Goal: Information Seeking & Learning: Learn about a topic

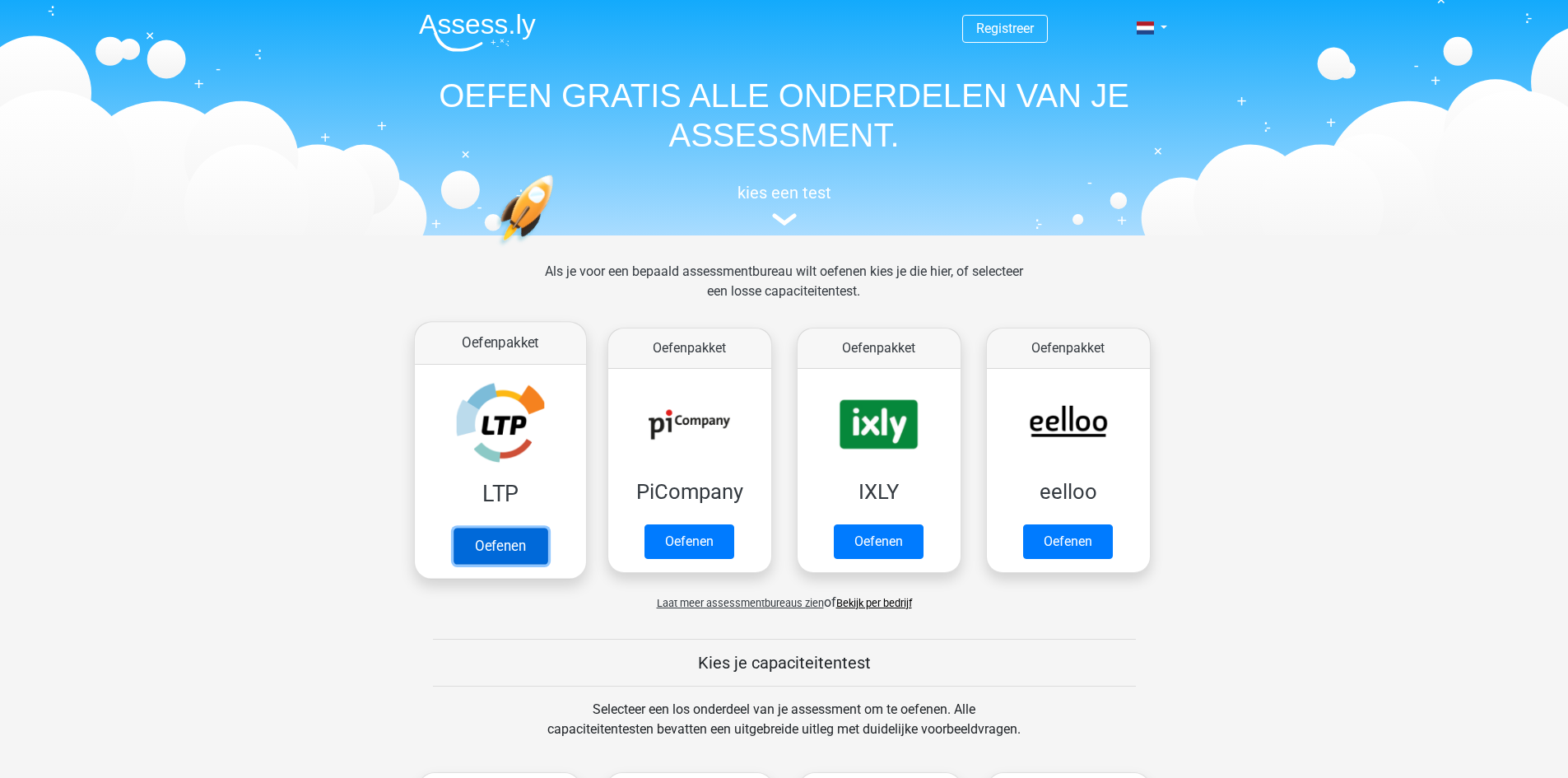
click at [523, 544] on link "Oefenen" at bounding box center [499, 546] width 94 height 36
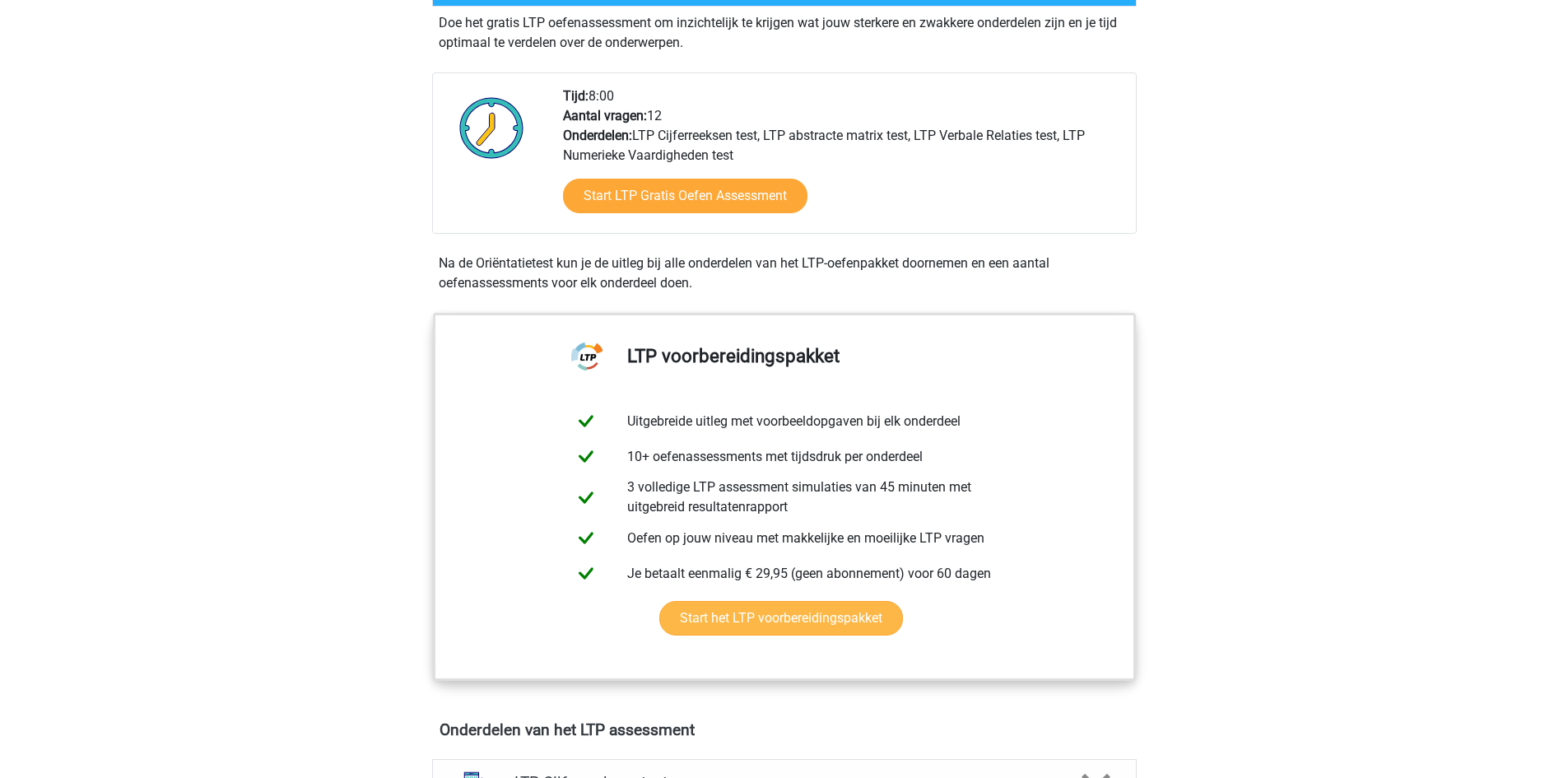
scroll to position [247, 0]
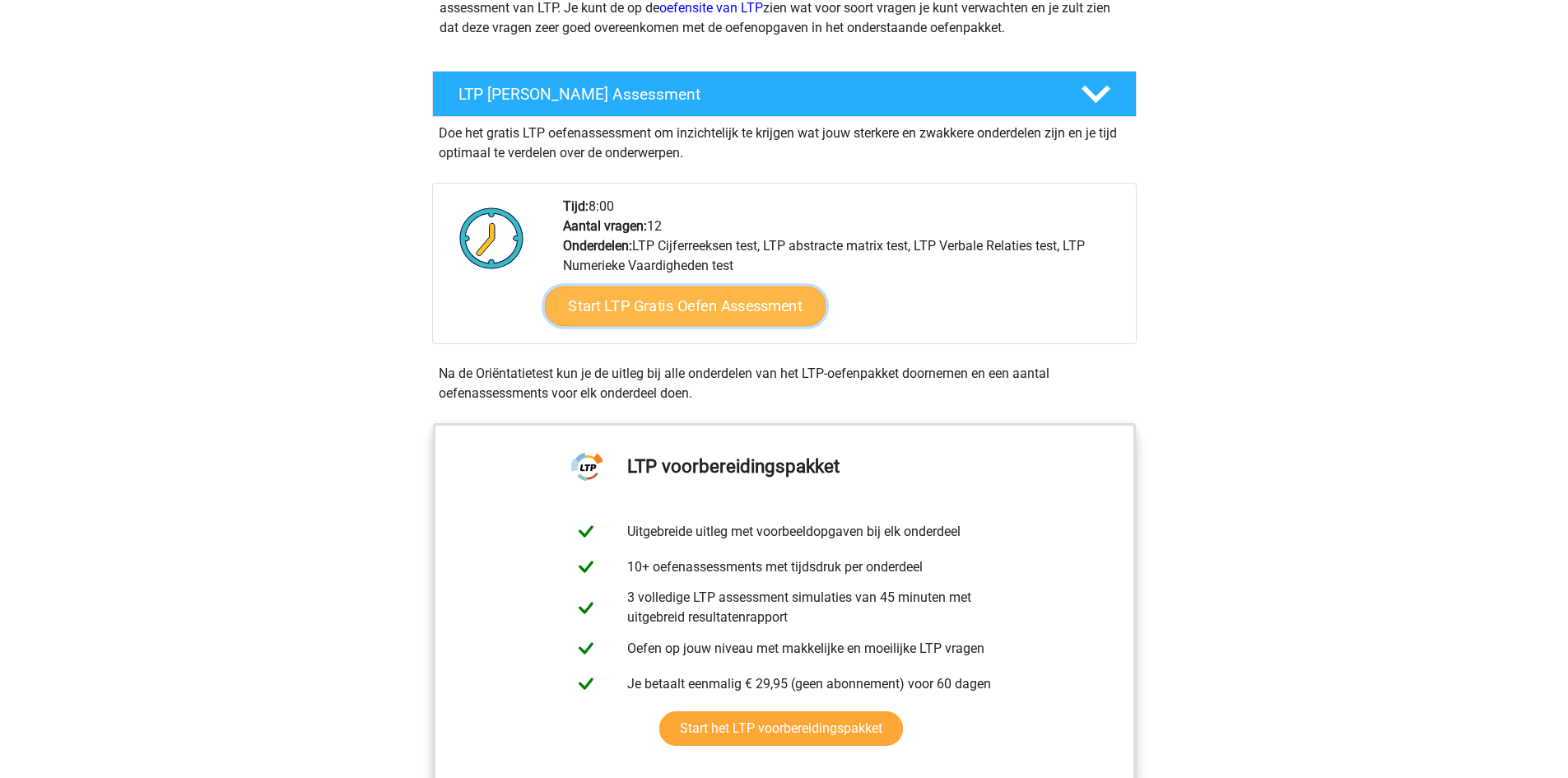
click at [673, 303] on link "Start LTP Gratis Oefen Assessment" at bounding box center [685, 305] width 282 height 39
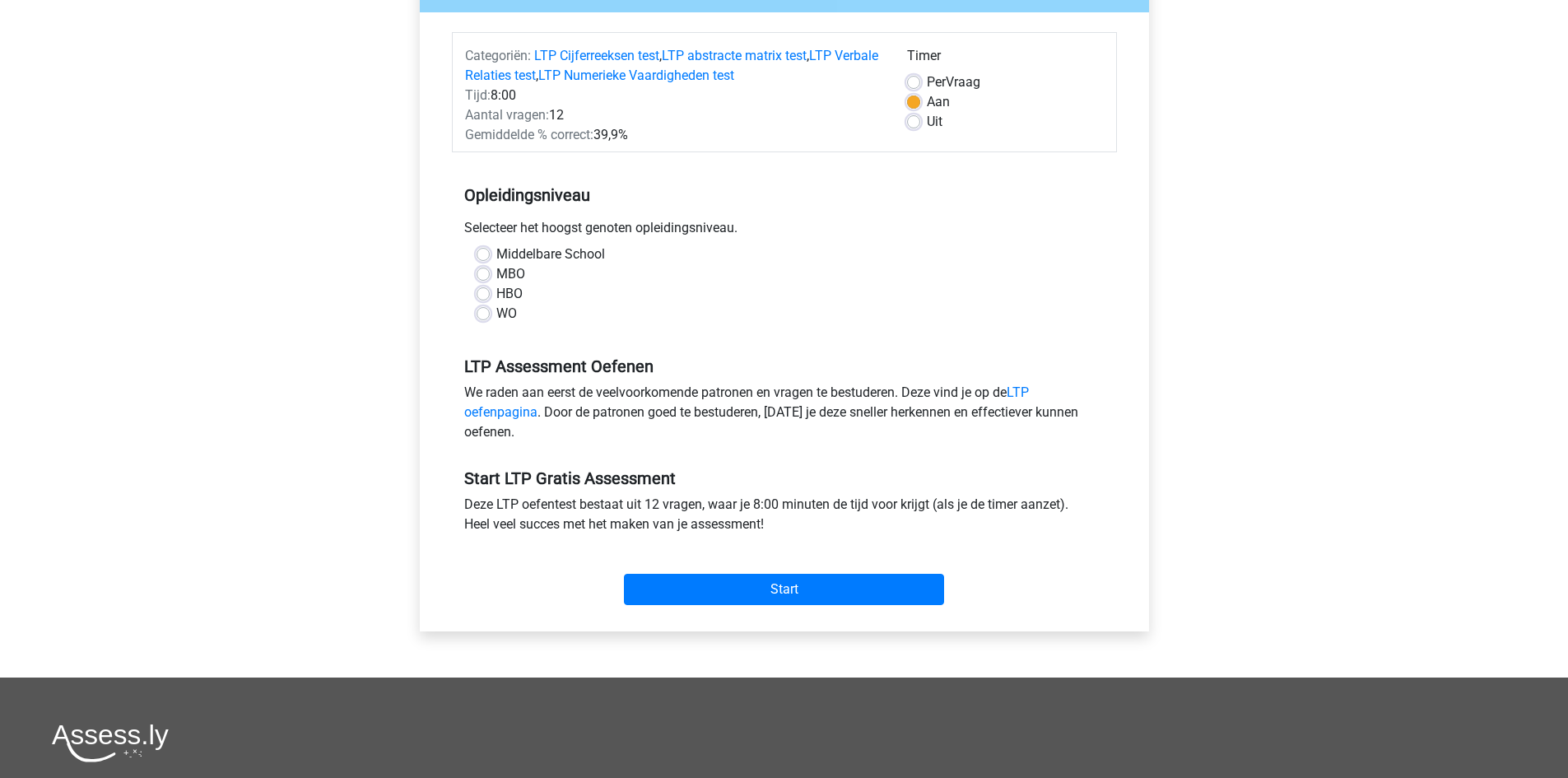
scroll to position [247, 0]
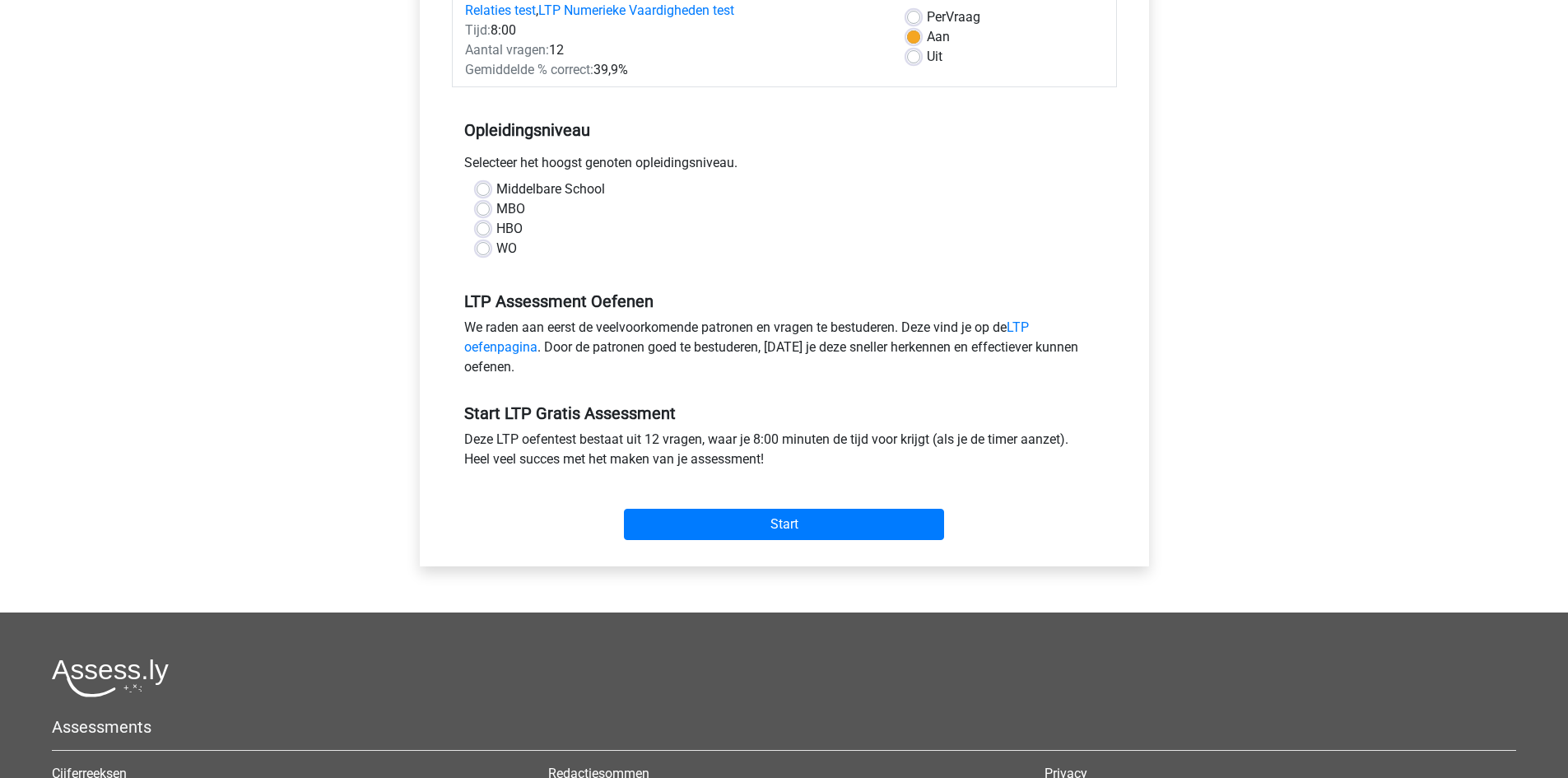
click at [496, 248] on label "WO" at bounding box center [506, 249] width 21 height 20
click at [482, 248] on input "WO" at bounding box center [483, 247] width 13 height 16
radio input "true"
click at [813, 522] on input "Start" at bounding box center [784, 524] width 320 height 31
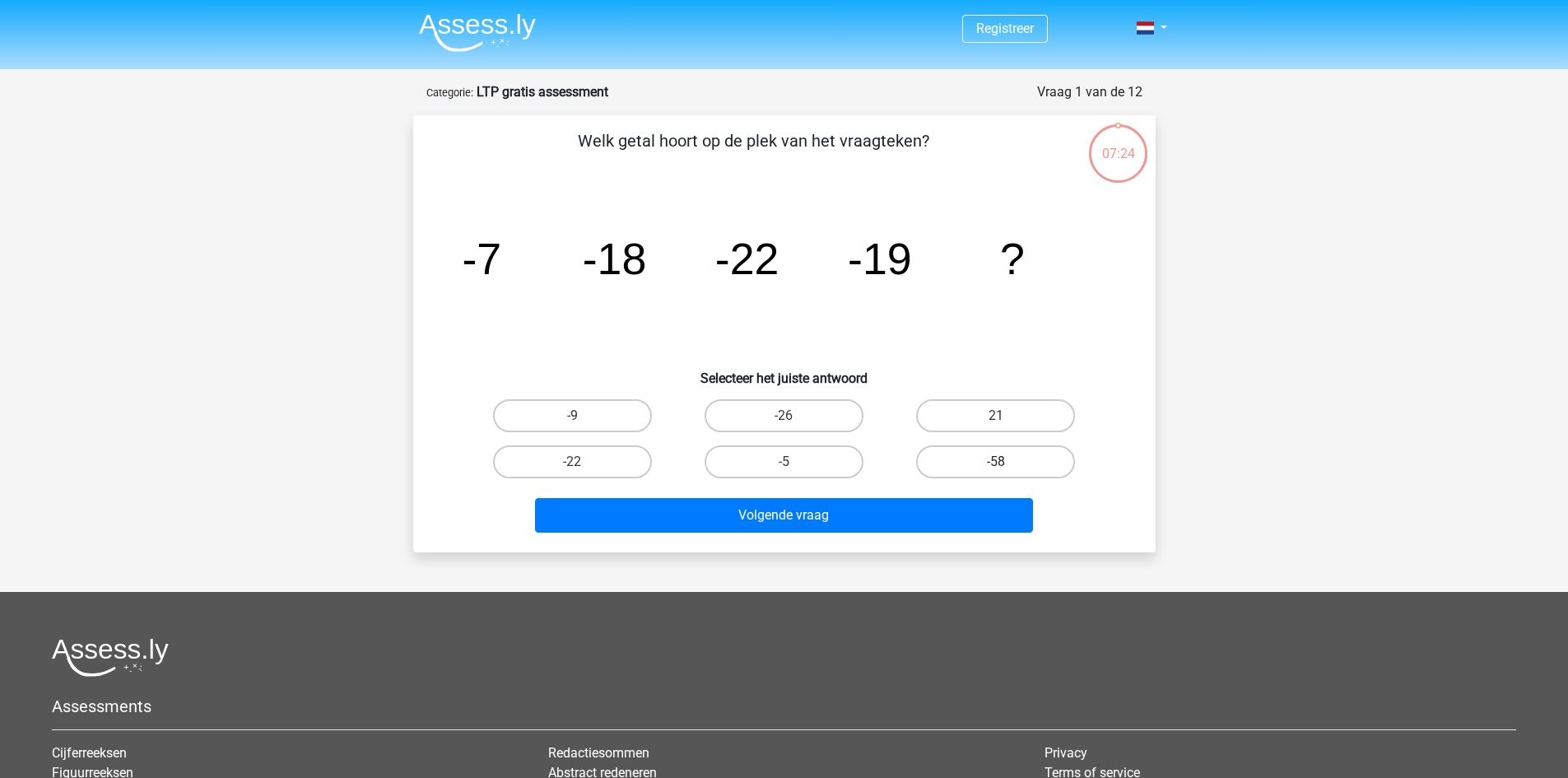
click at [1037, 468] on label "-58" at bounding box center [996, 462] width 159 height 33
click at [1007, 468] on input "-58" at bounding box center [1001, 467] width 11 height 11
radio input "true"
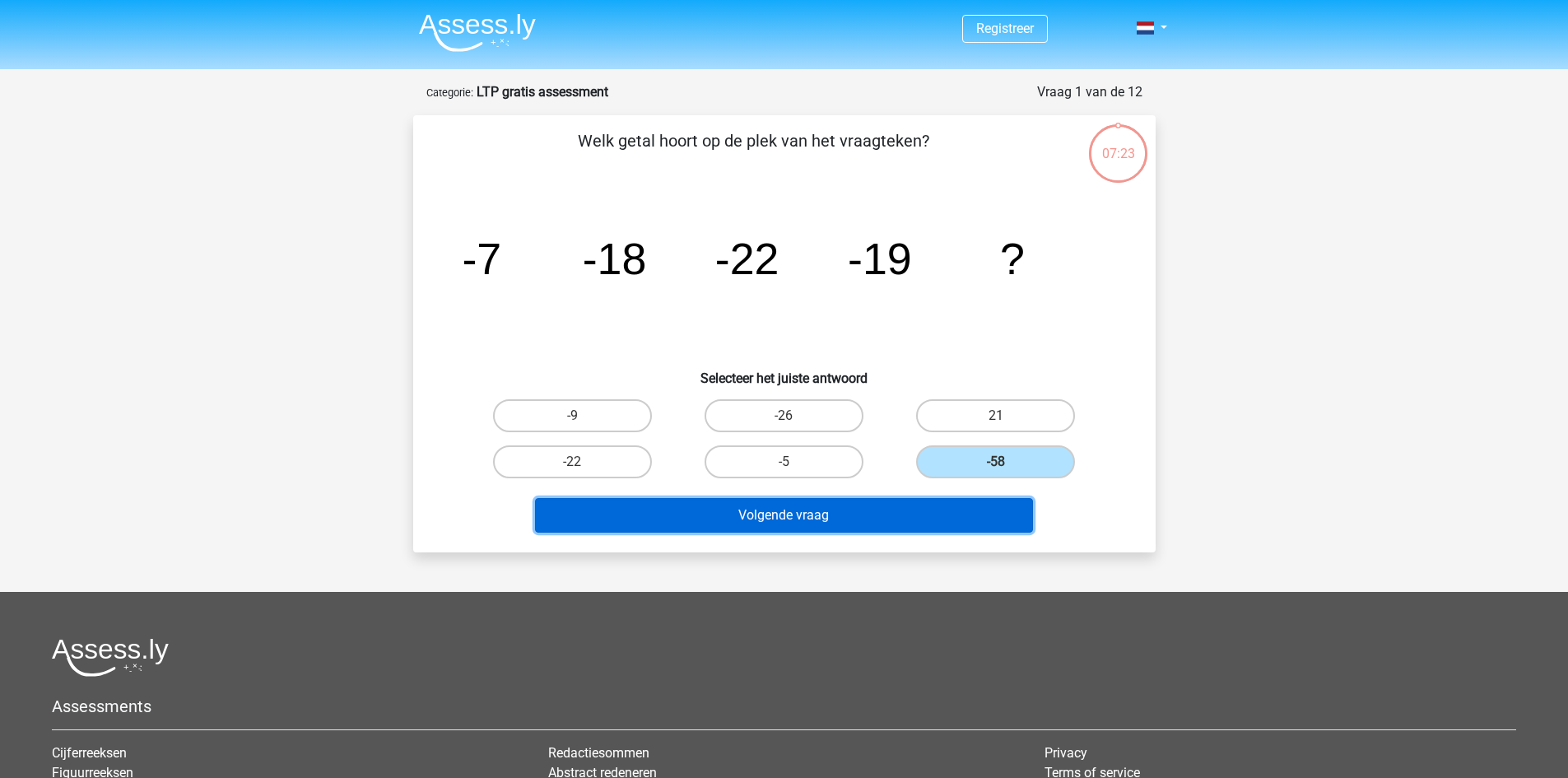
click at [900, 514] on button "Volgende vraag" at bounding box center [784, 515] width 498 height 35
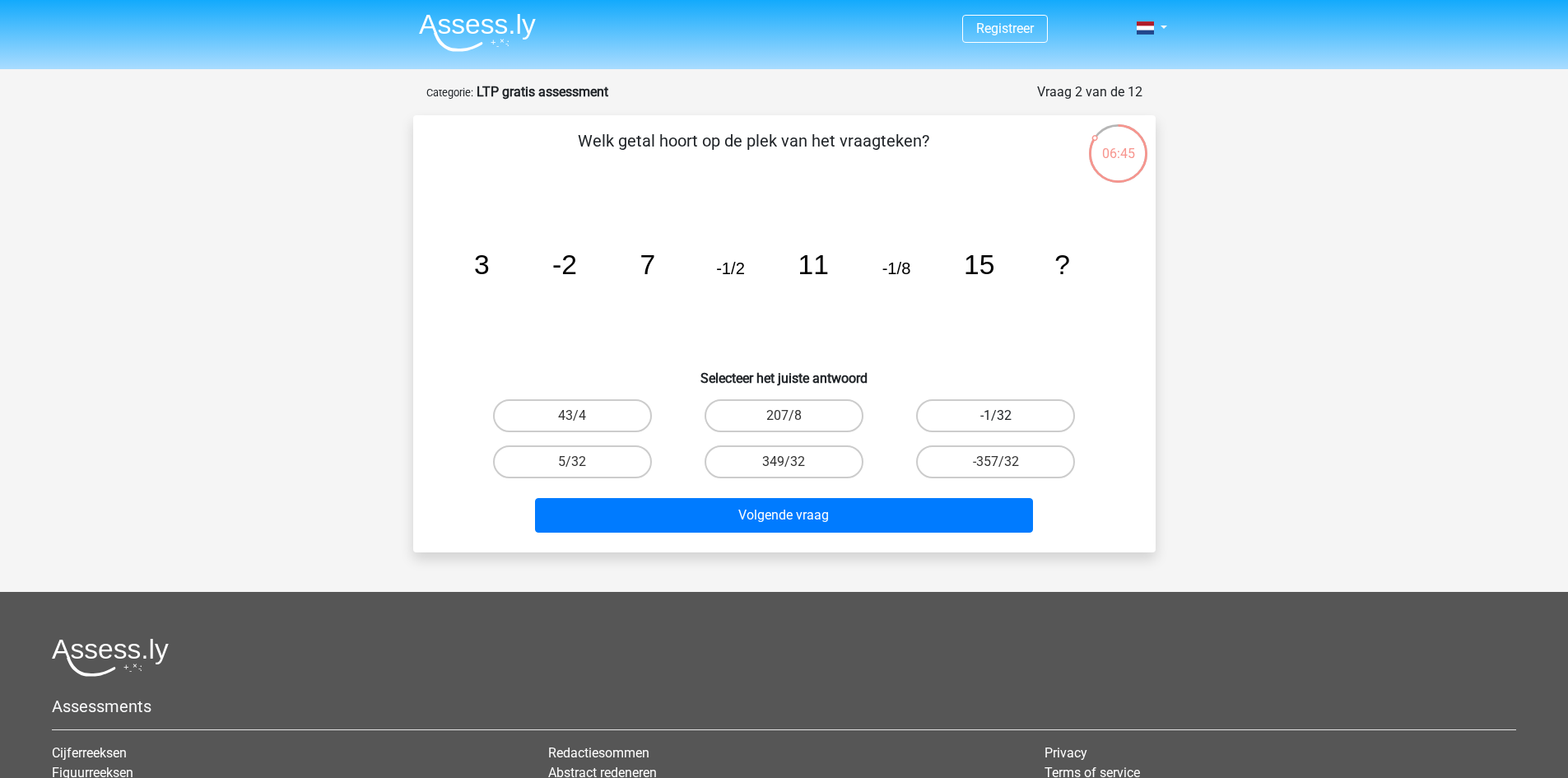
click at [1006, 416] on div "-1/32" at bounding box center [996, 415] width 198 height 33
click at [994, 411] on label "-1/32" at bounding box center [996, 415] width 159 height 33
click at [996, 416] on input "-1/32" at bounding box center [1001, 422] width 11 height 11
radio input "true"
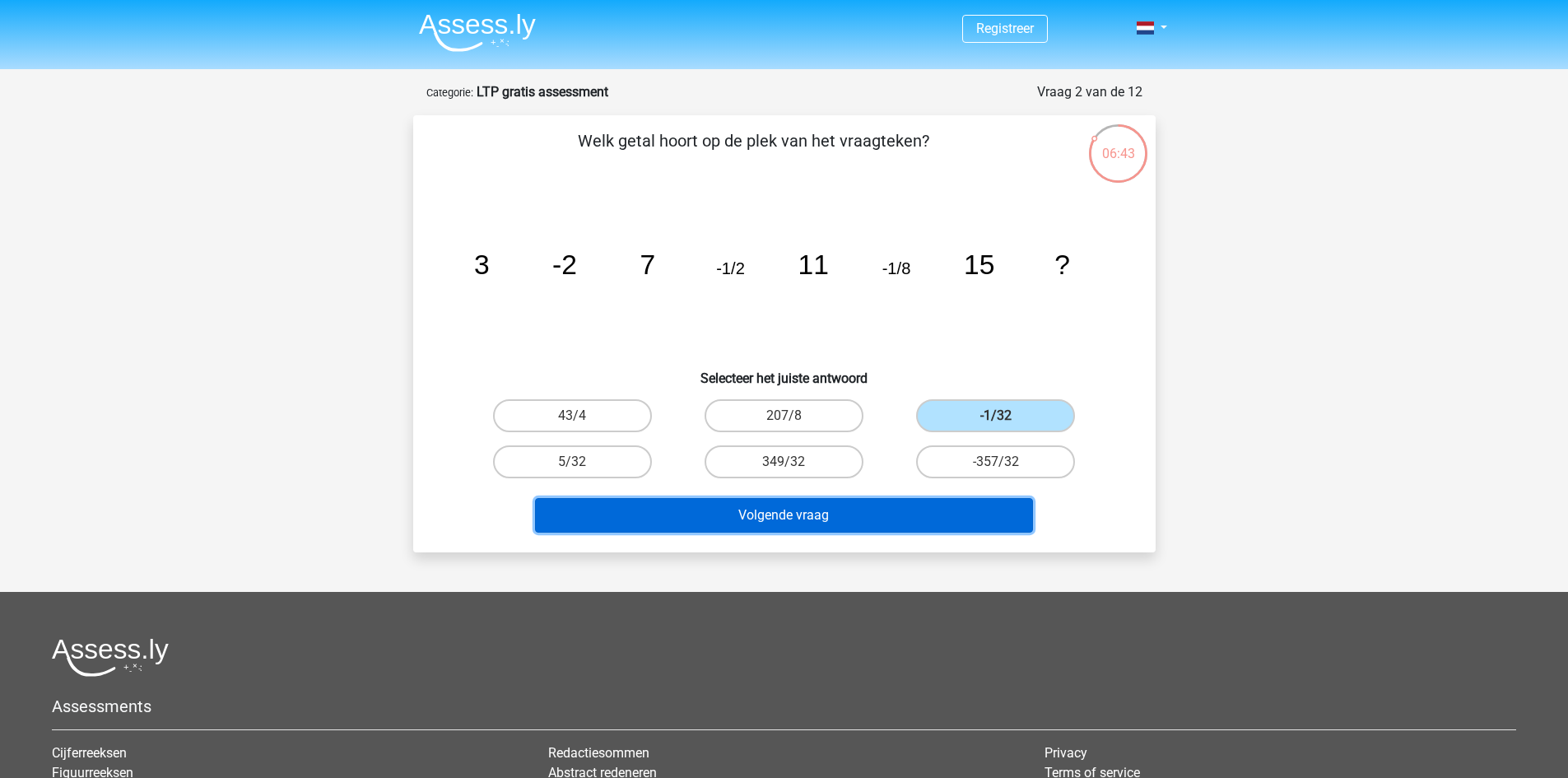
click at [928, 503] on button "Volgende vraag" at bounding box center [784, 515] width 498 height 35
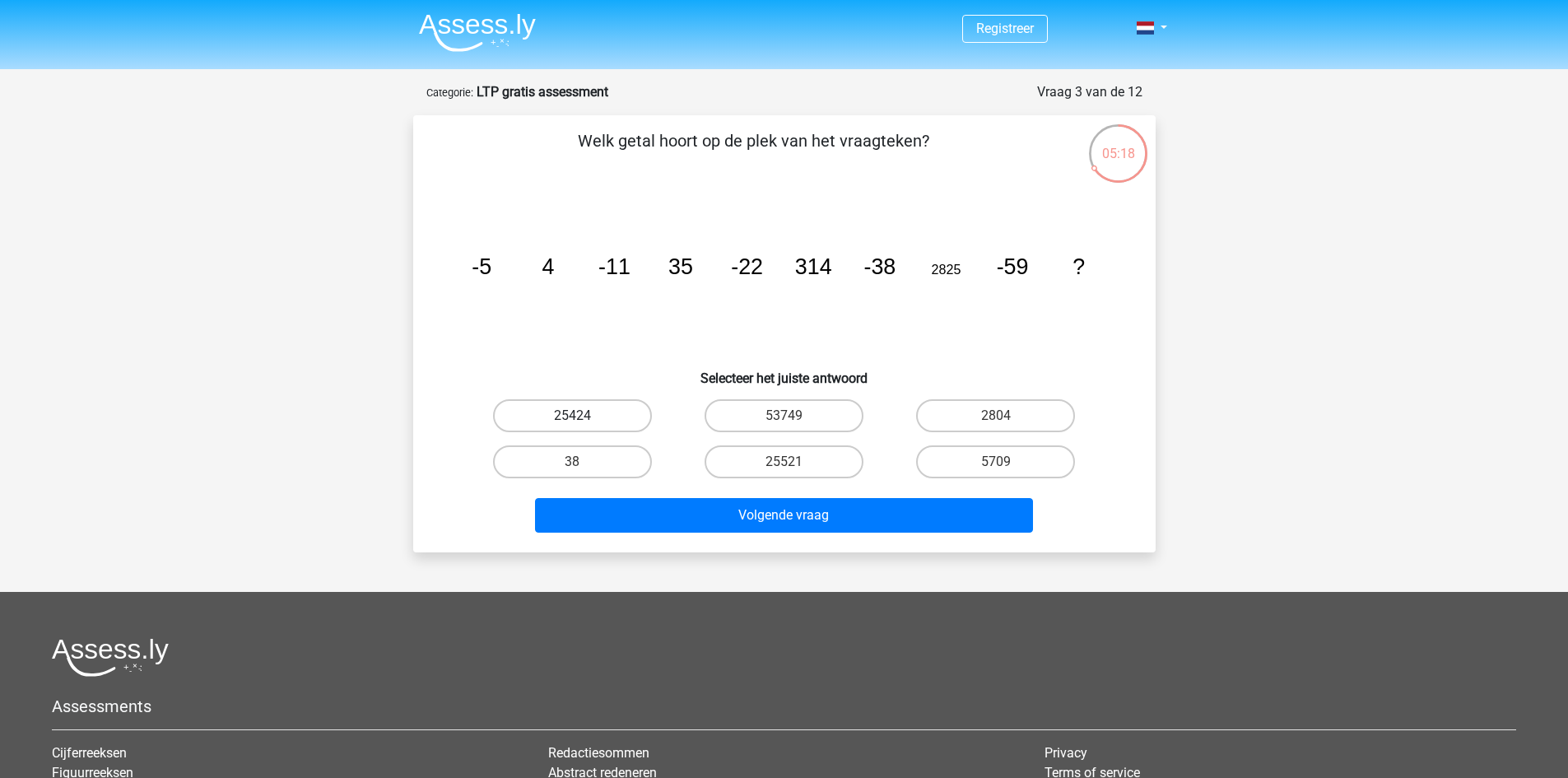
click at [588, 408] on label "25424" at bounding box center [572, 415] width 159 height 33
click at [583, 416] on input "25424" at bounding box center [578, 422] width 11 height 11
radio input "true"
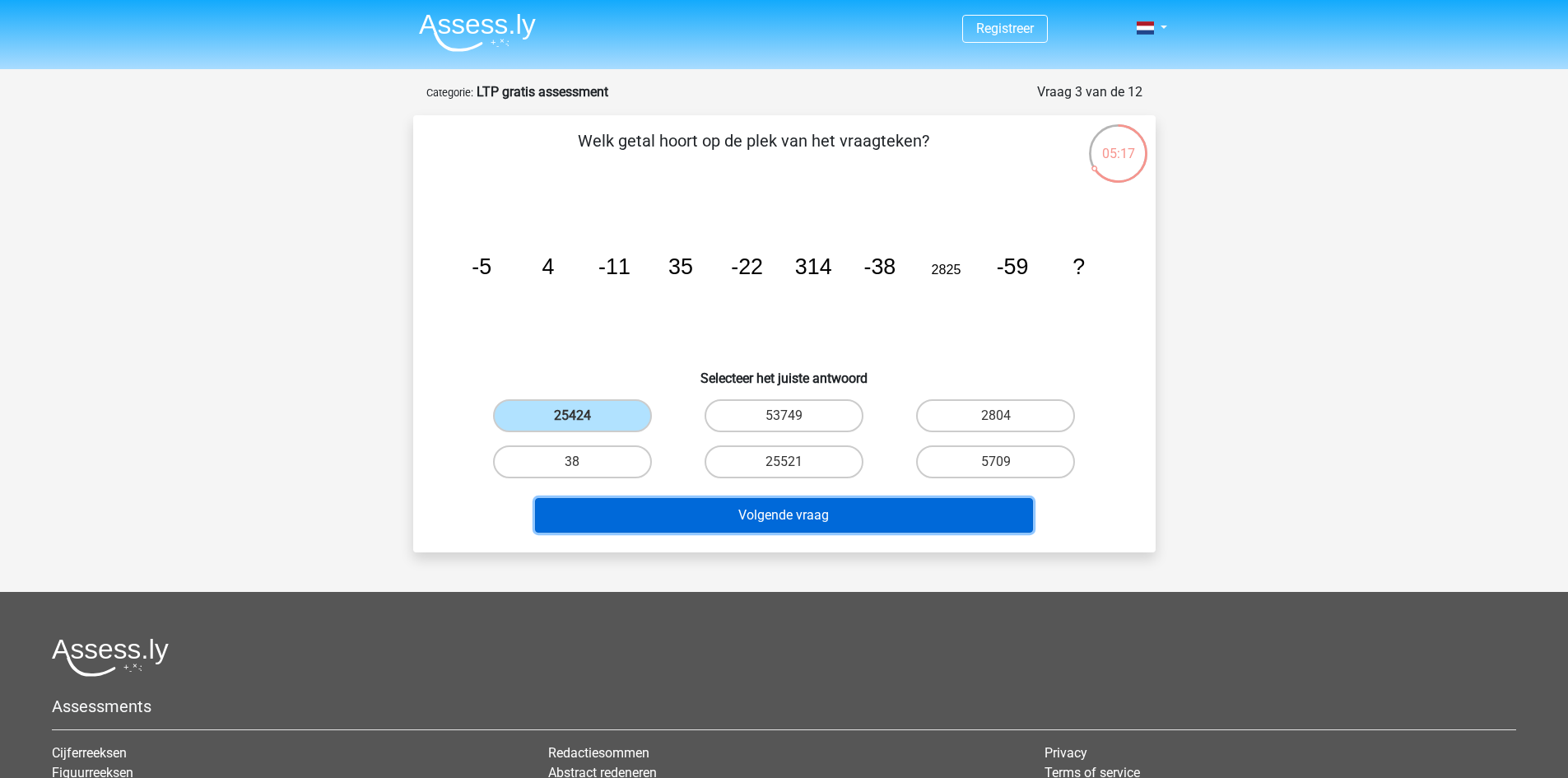
click at [900, 517] on button "Volgende vraag" at bounding box center [784, 515] width 498 height 35
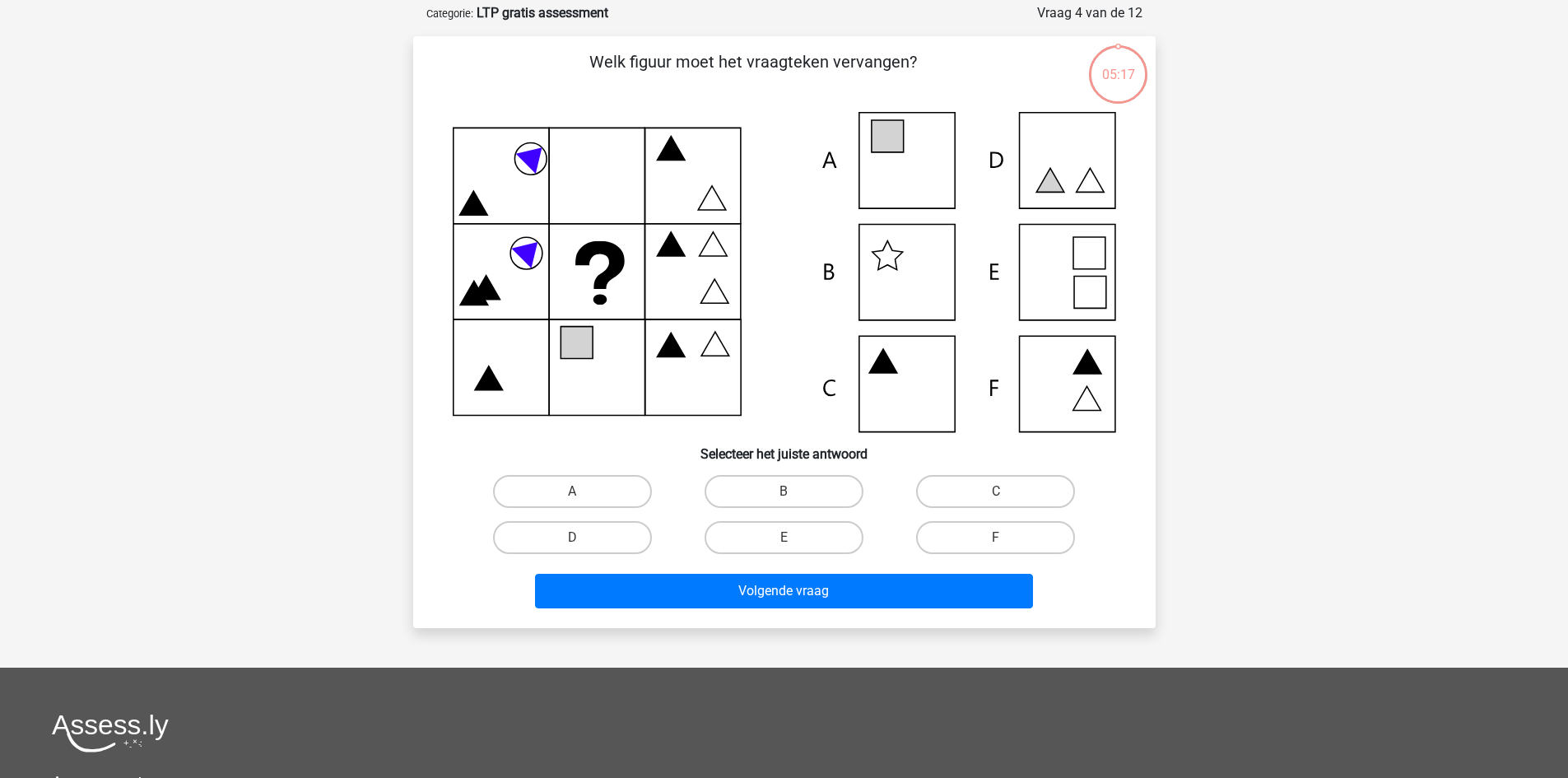
scroll to position [83, 0]
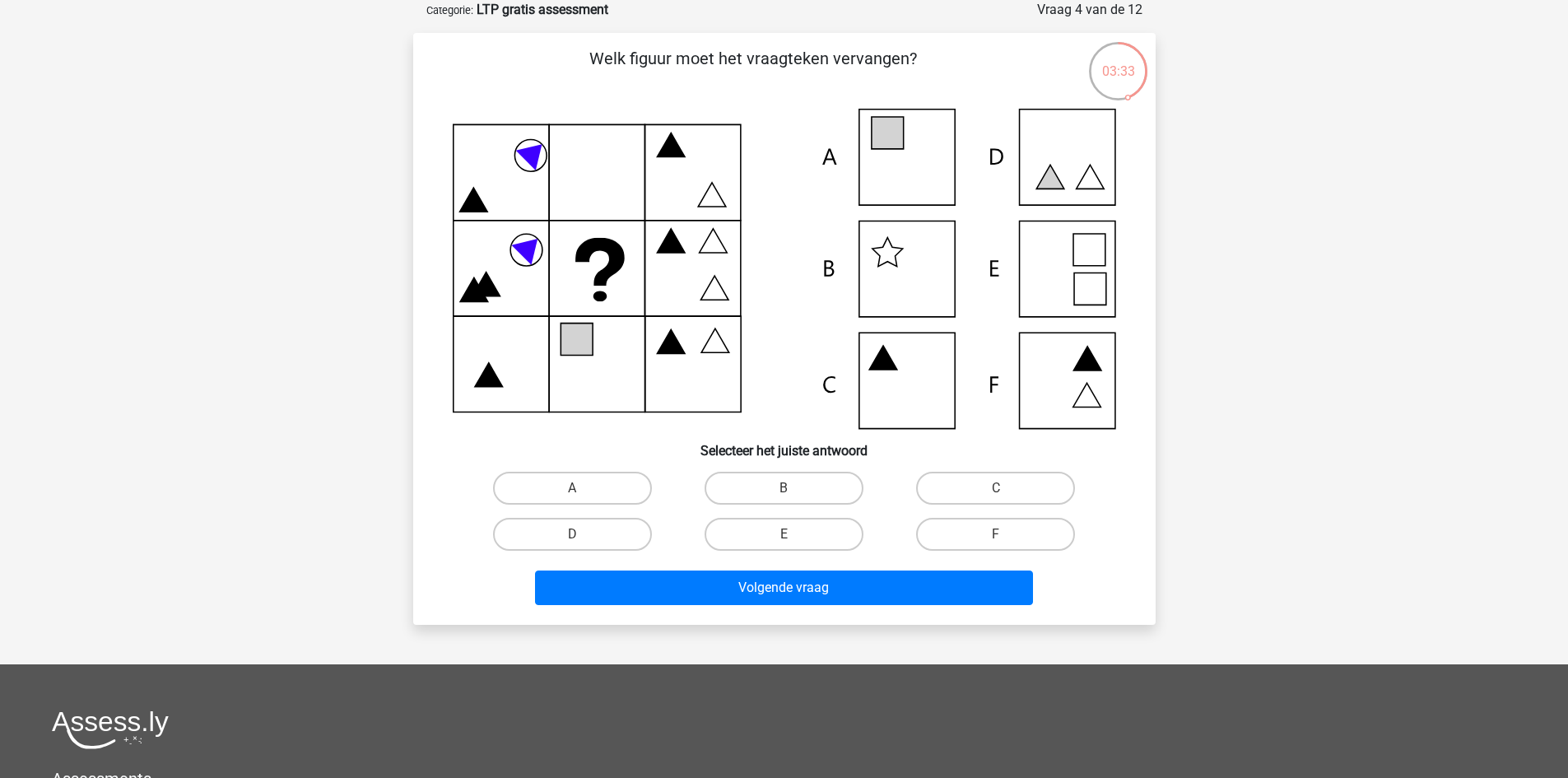
click at [879, 147] on icon at bounding box center [887, 133] width 32 height 32
click at [583, 494] on input "A" at bounding box center [578, 494] width 11 height 11
radio input "true"
click at [820, 537] on label "E" at bounding box center [784, 534] width 159 height 33
click at [794, 537] on input "E" at bounding box center [789, 540] width 11 height 11
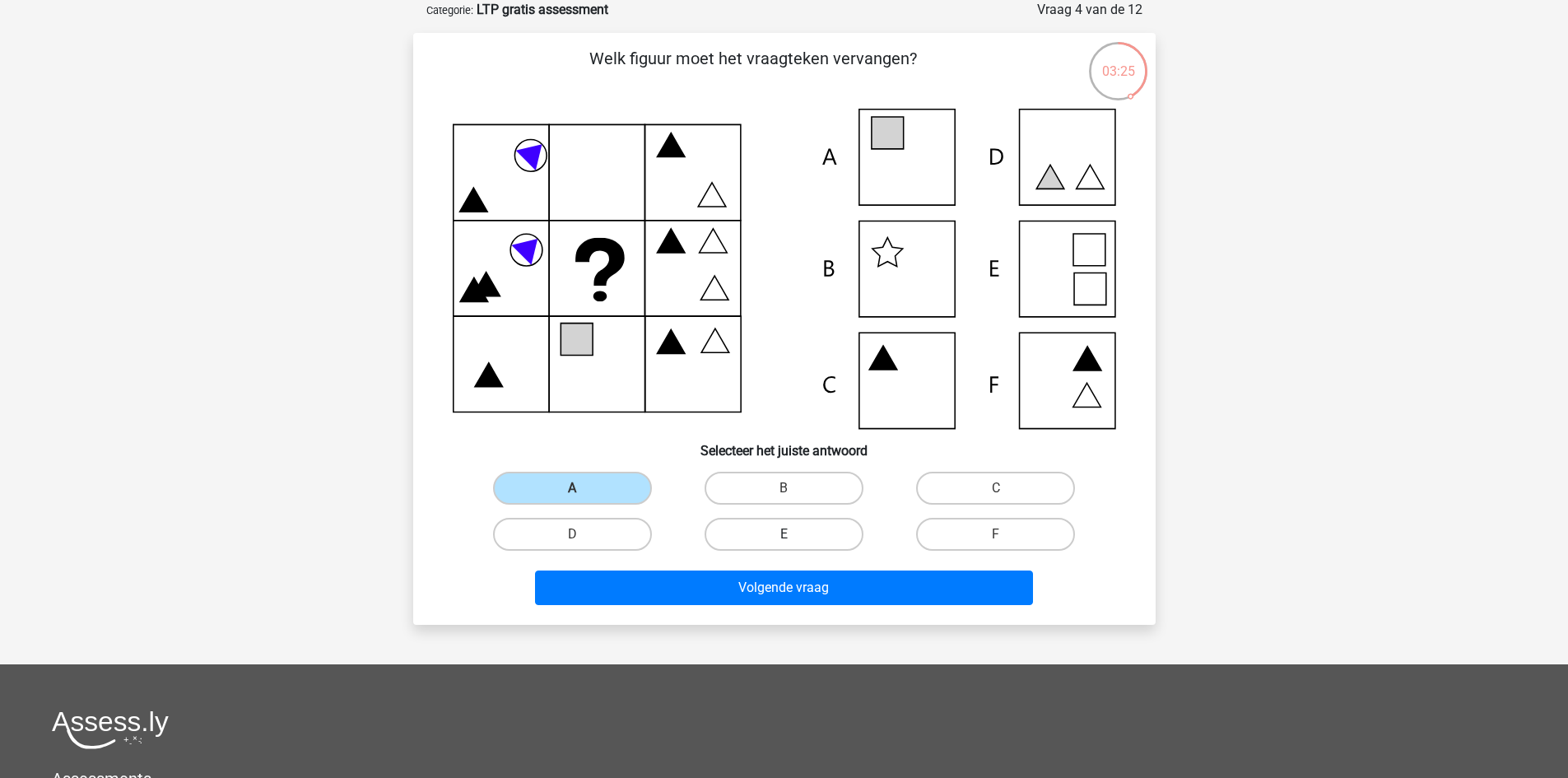
radio input "true"
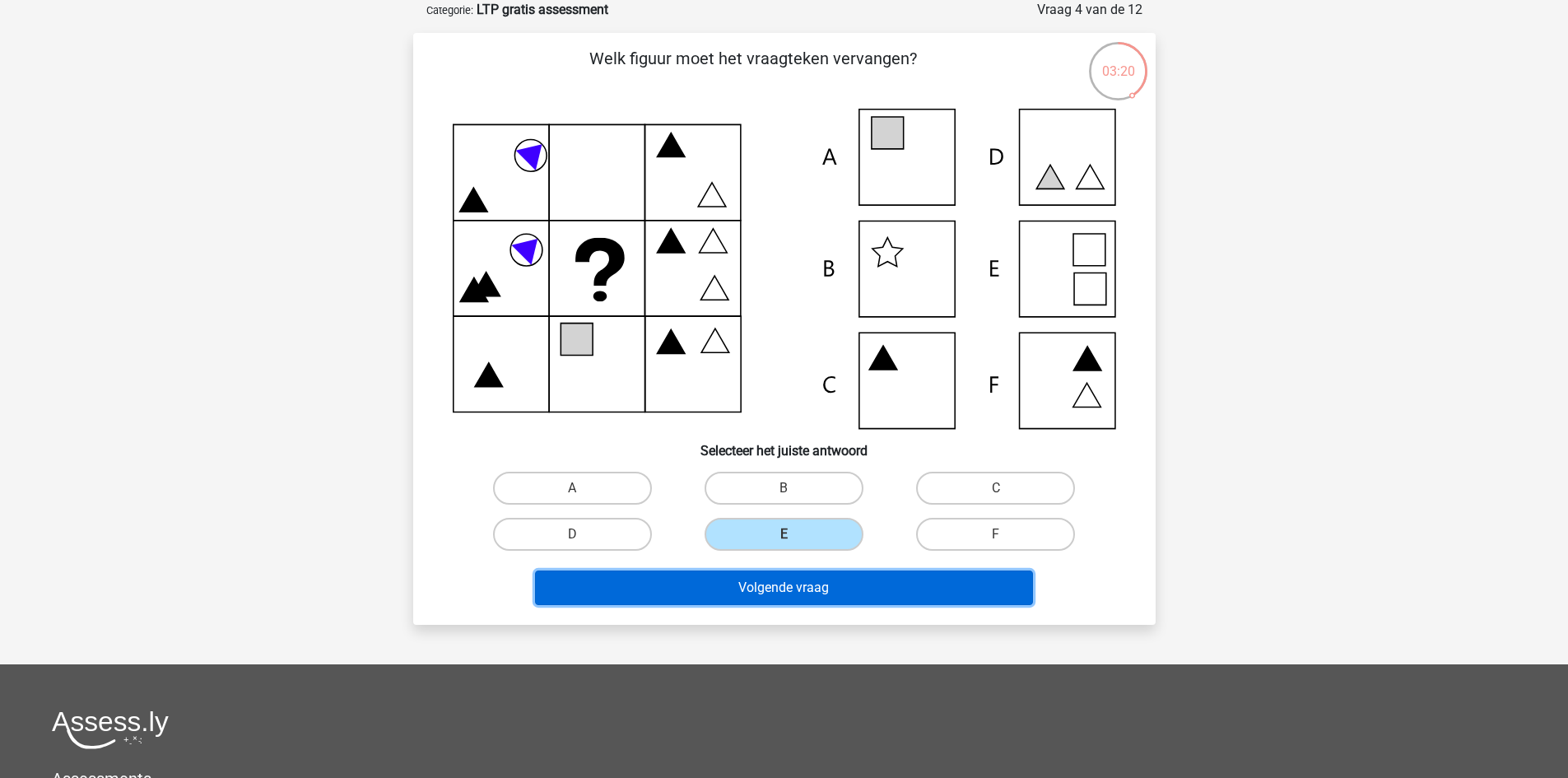
click at [851, 594] on button "Volgende vraag" at bounding box center [784, 588] width 498 height 35
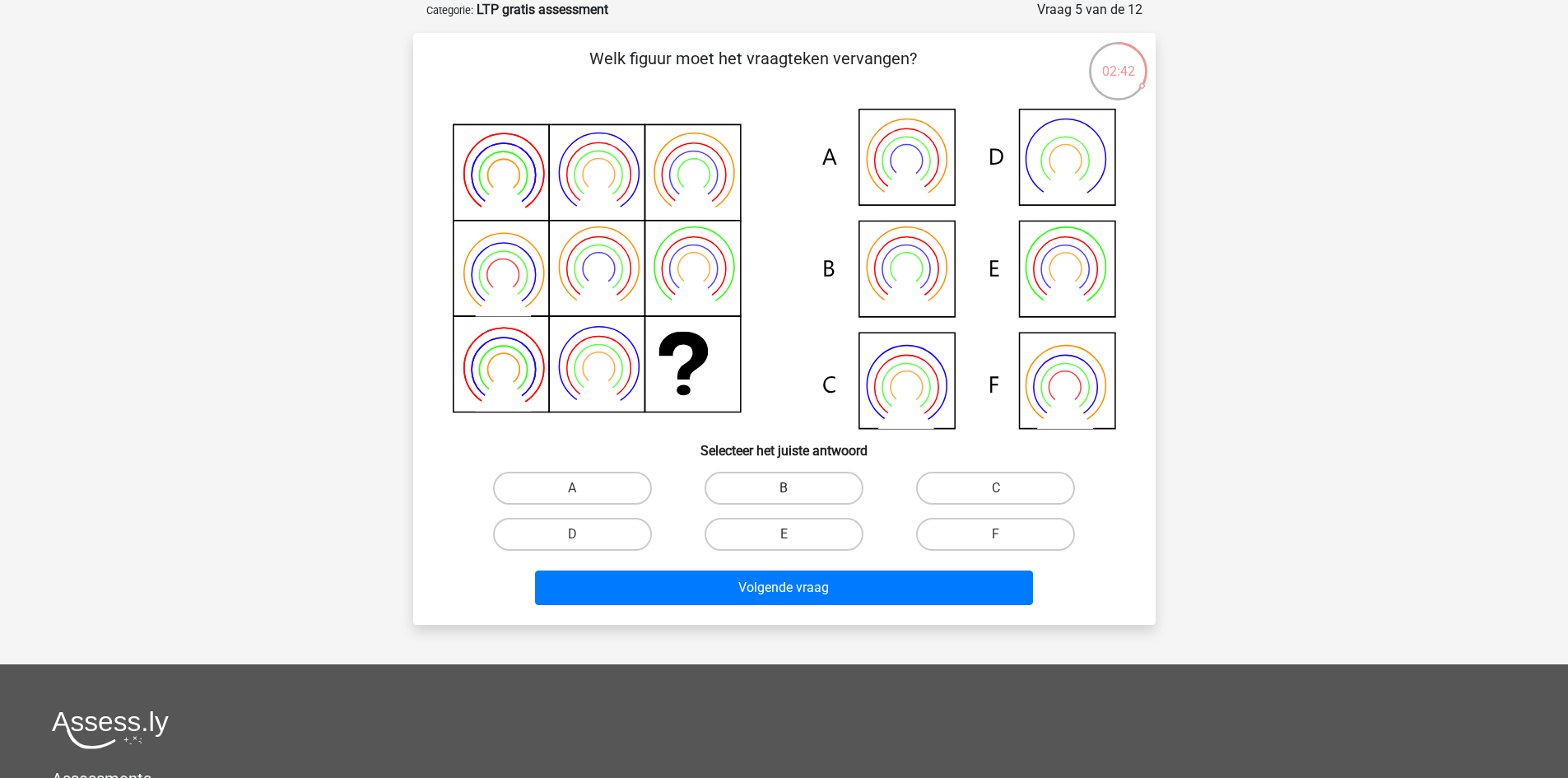
click at [755, 485] on label "B" at bounding box center [784, 488] width 159 height 33
click at [784, 488] on input "B" at bounding box center [789, 494] width 11 height 11
radio input "true"
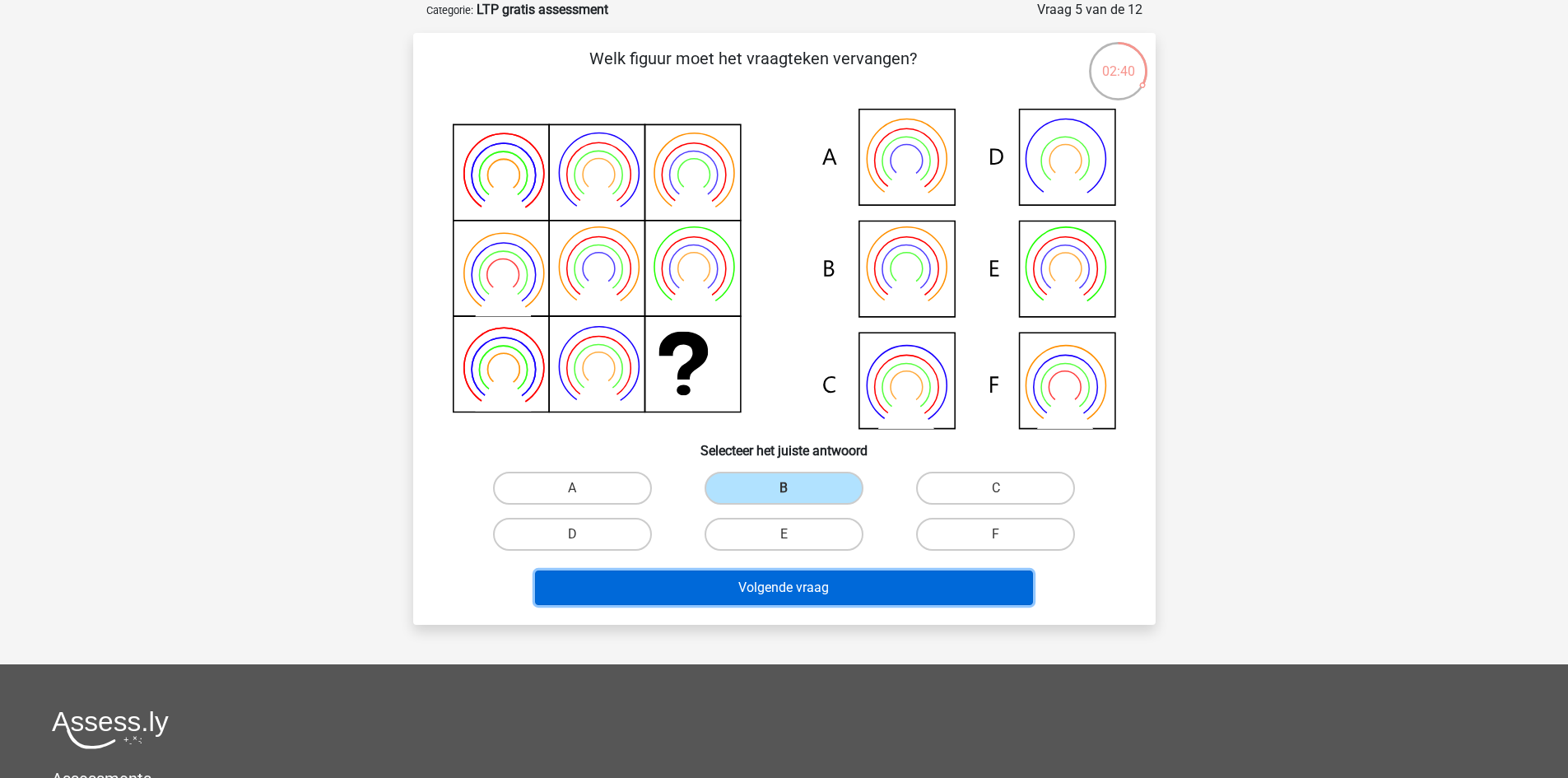
click at [886, 591] on button "Volgende vraag" at bounding box center [784, 588] width 498 height 35
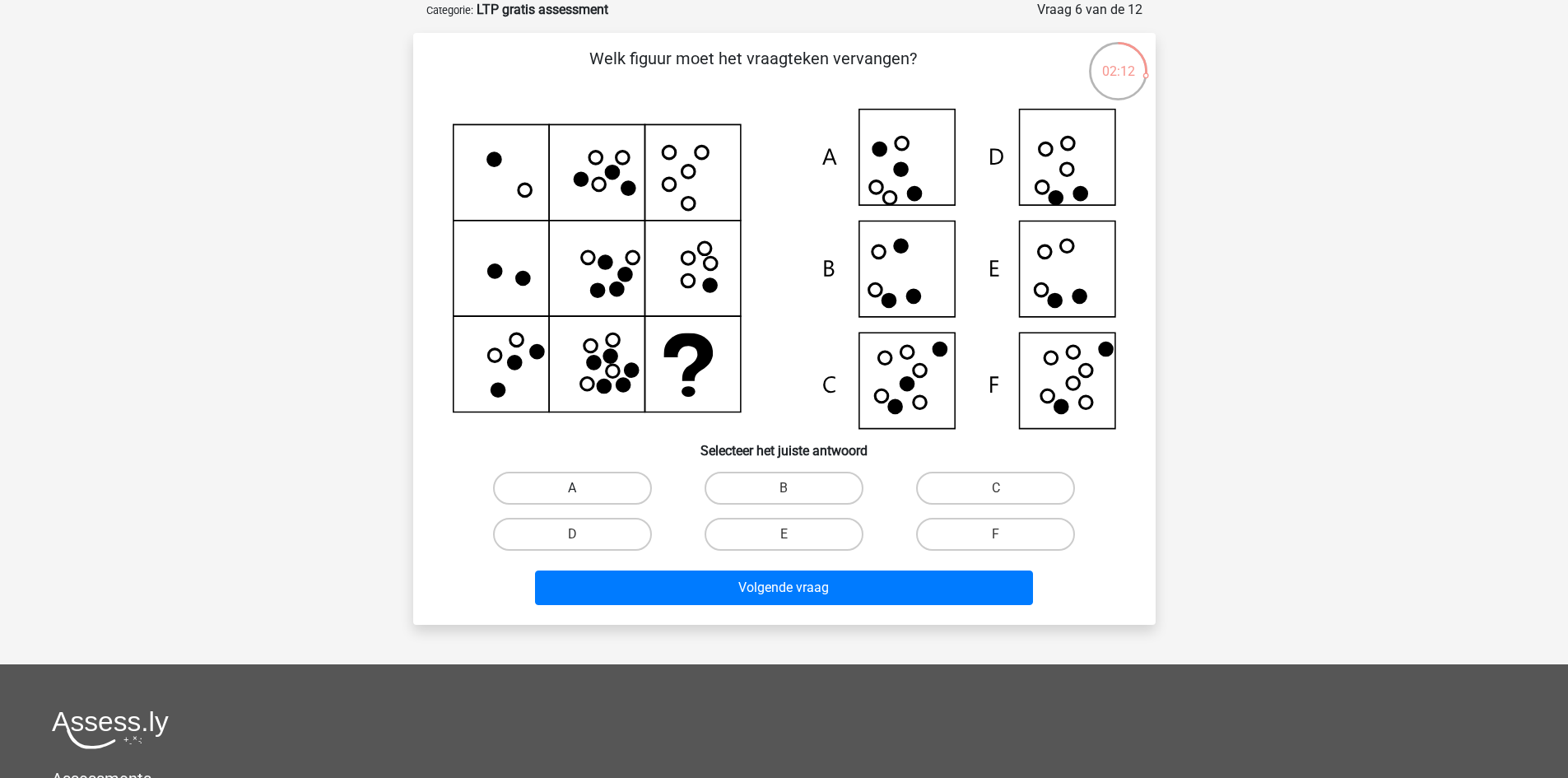
click at [630, 490] on label "A" at bounding box center [572, 488] width 159 height 33
click at [583, 490] on input "A" at bounding box center [578, 494] width 11 height 11
radio input "true"
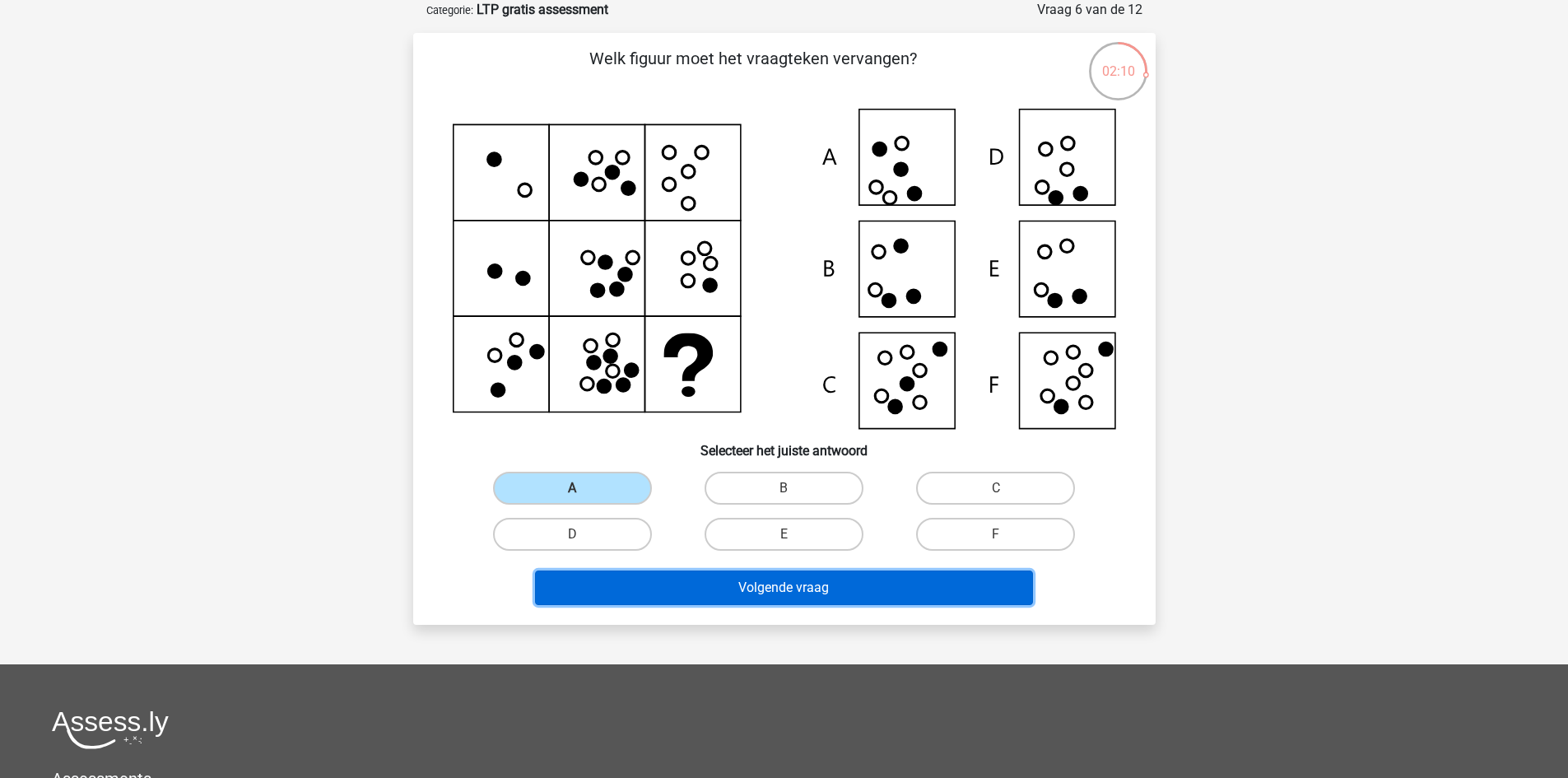
click at [896, 584] on button "Volgende vraag" at bounding box center [784, 588] width 498 height 35
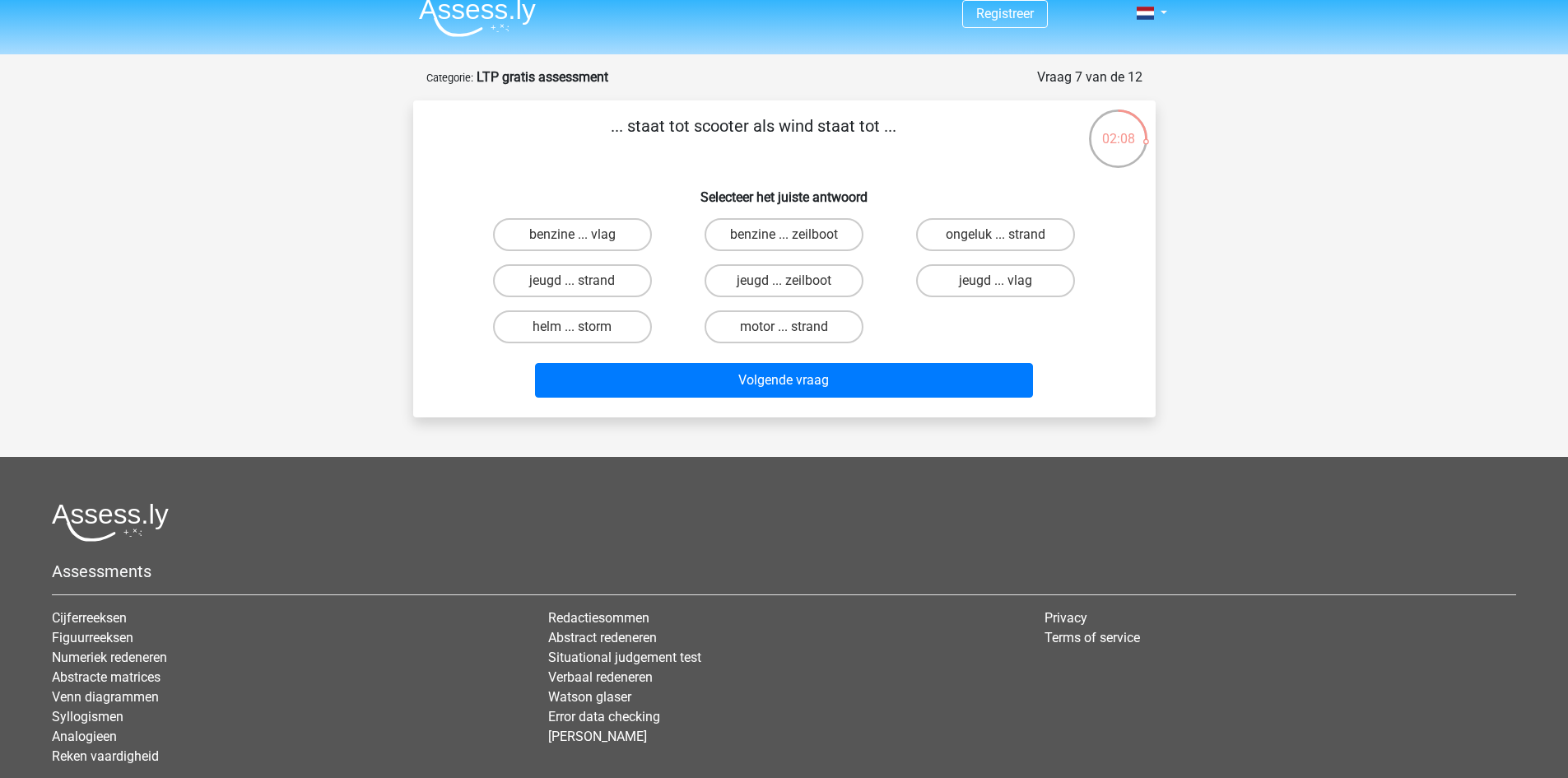
scroll to position [0, 0]
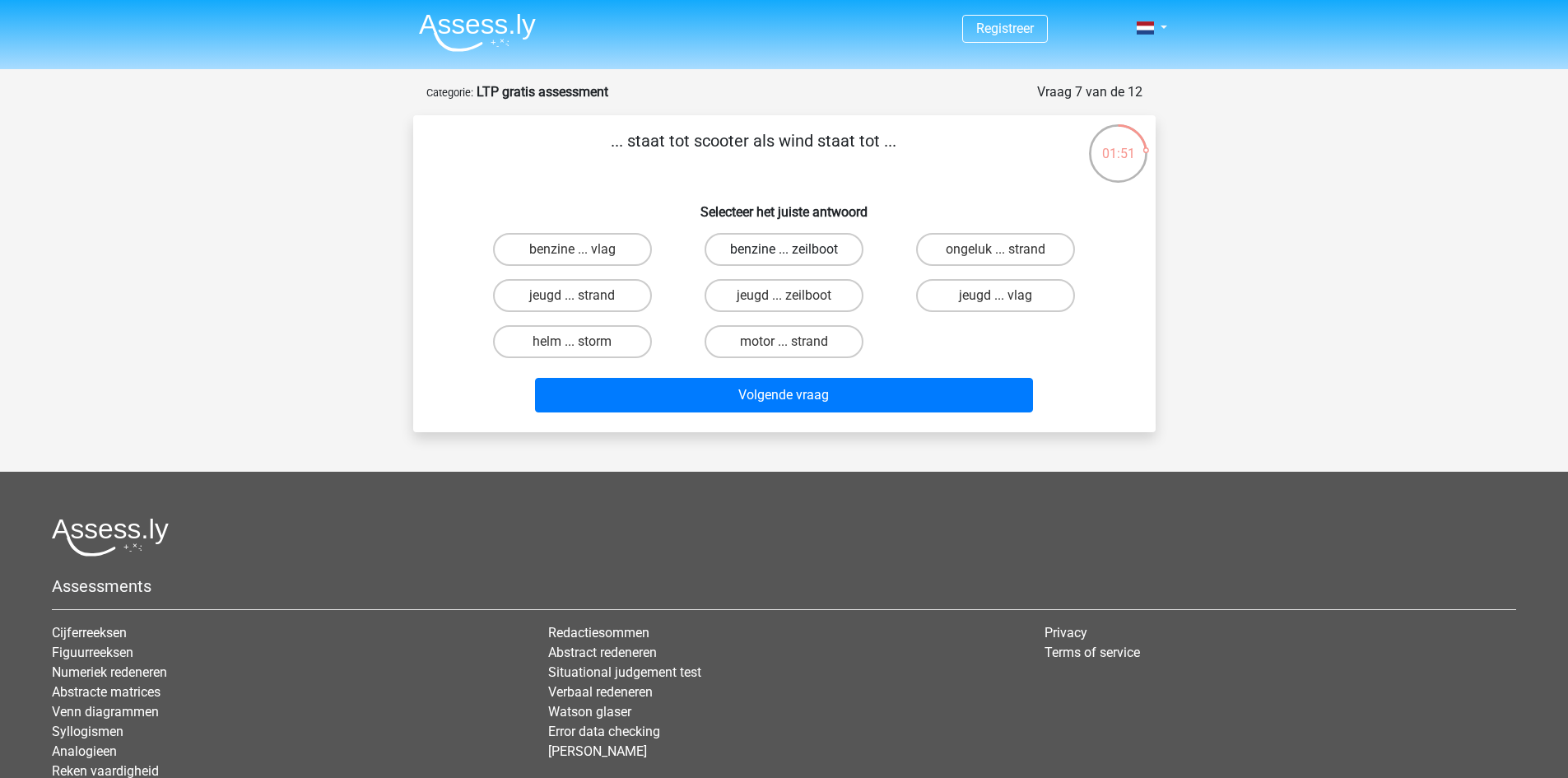
click at [811, 251] on label "benzine ... zeilboot" at bounding box center [784, 249] width 159 height 33
click at [794, 251] on input "benzine ... zeilboot" at bounding box center [789, 255] width 11 height 11
radio input "true"
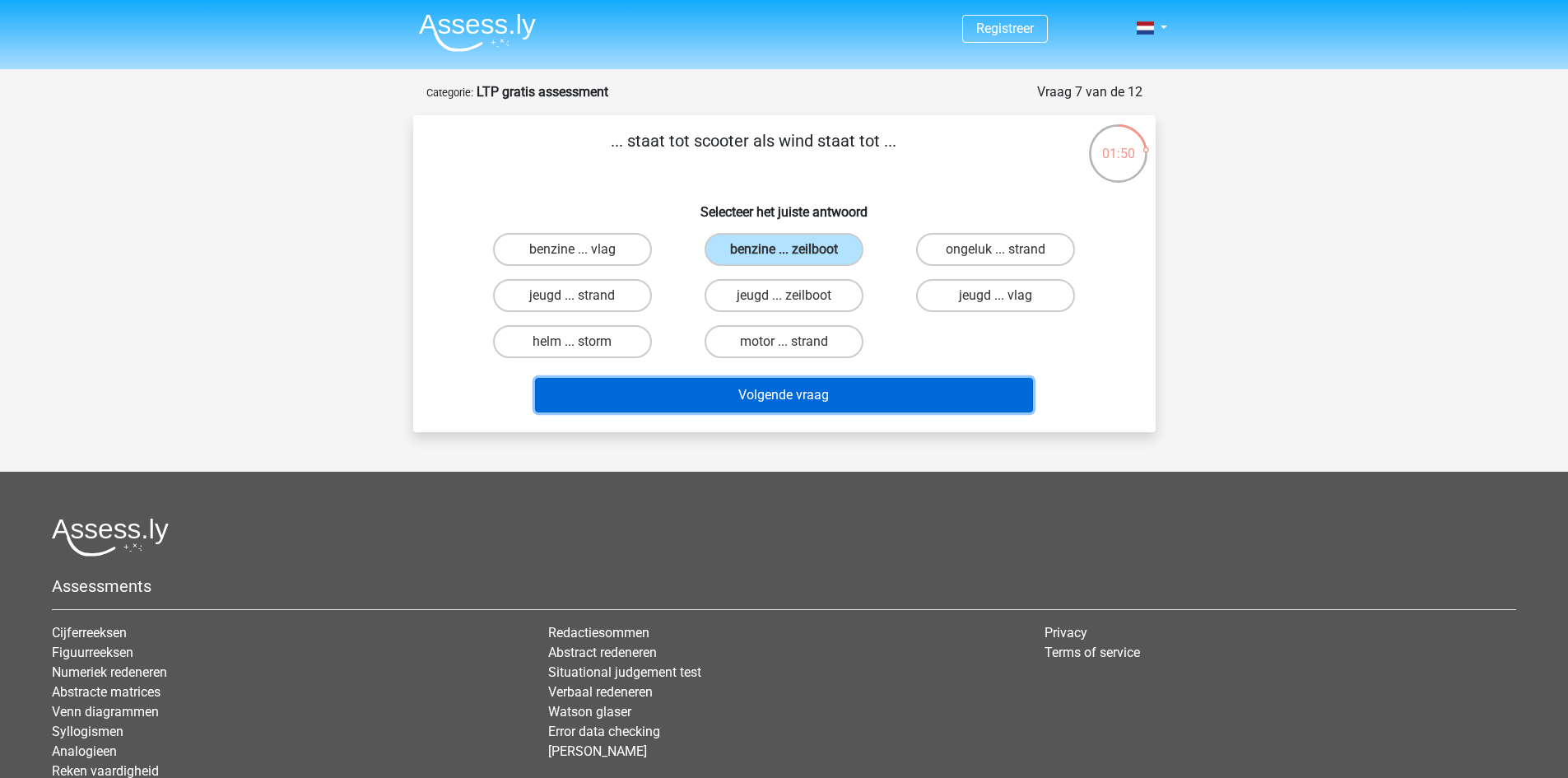
click at [864, 399] on button "Volgende vraag" at bounding box center [784, 395] width 498 height 35
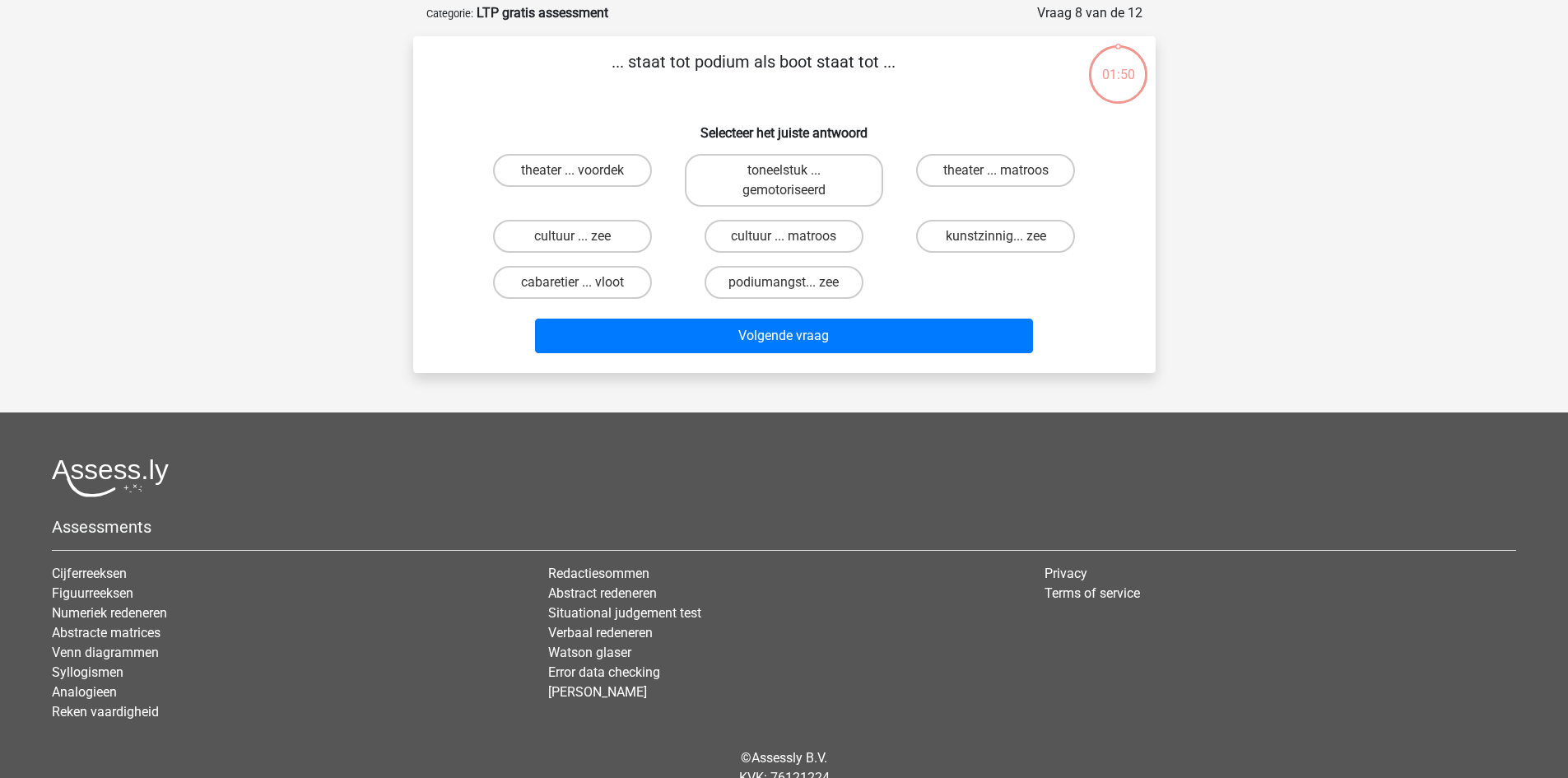
scroll to position [83, 0]
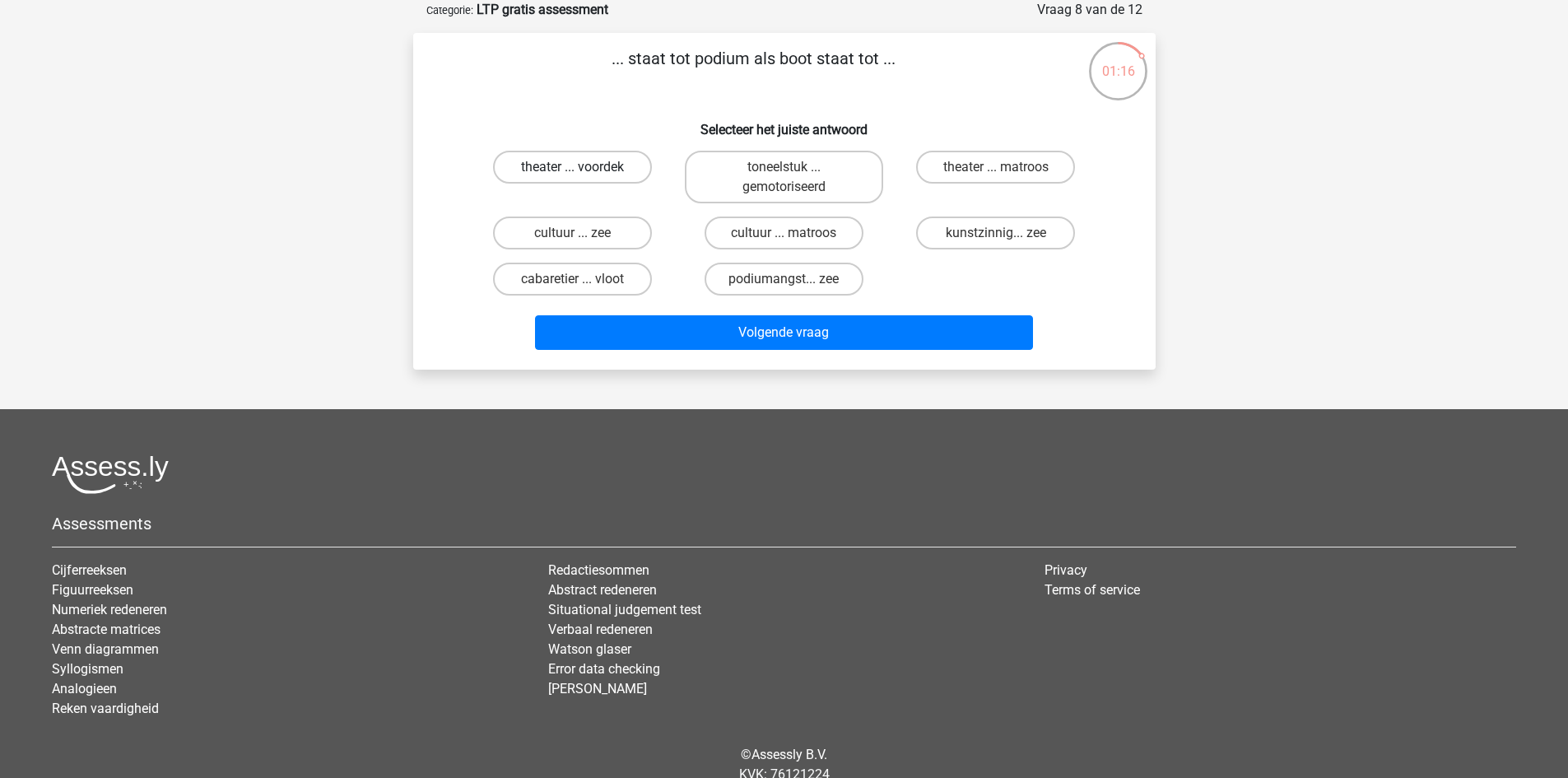
click at [622, 169] on label "theater ... voordek" at bounding box center [572, 167] width 159 height 33
click at [583, 169] on input "theater ... voordek" at bounding box center [578, 173] width 11 height 11
radio input "true"
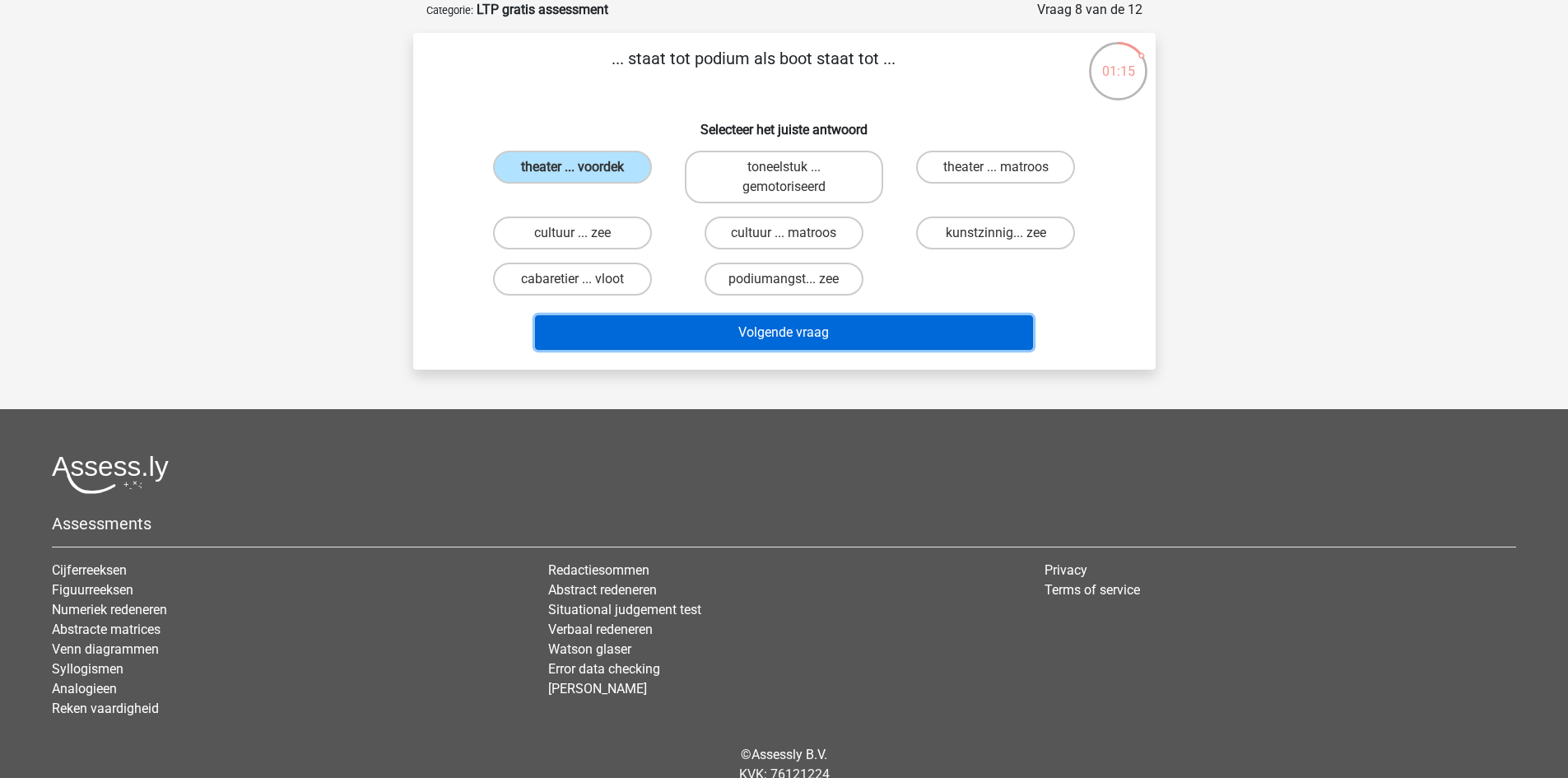
click at [960, 332] on button "Volgende vraag" at bounding box center [784, 333] width 498 height 35
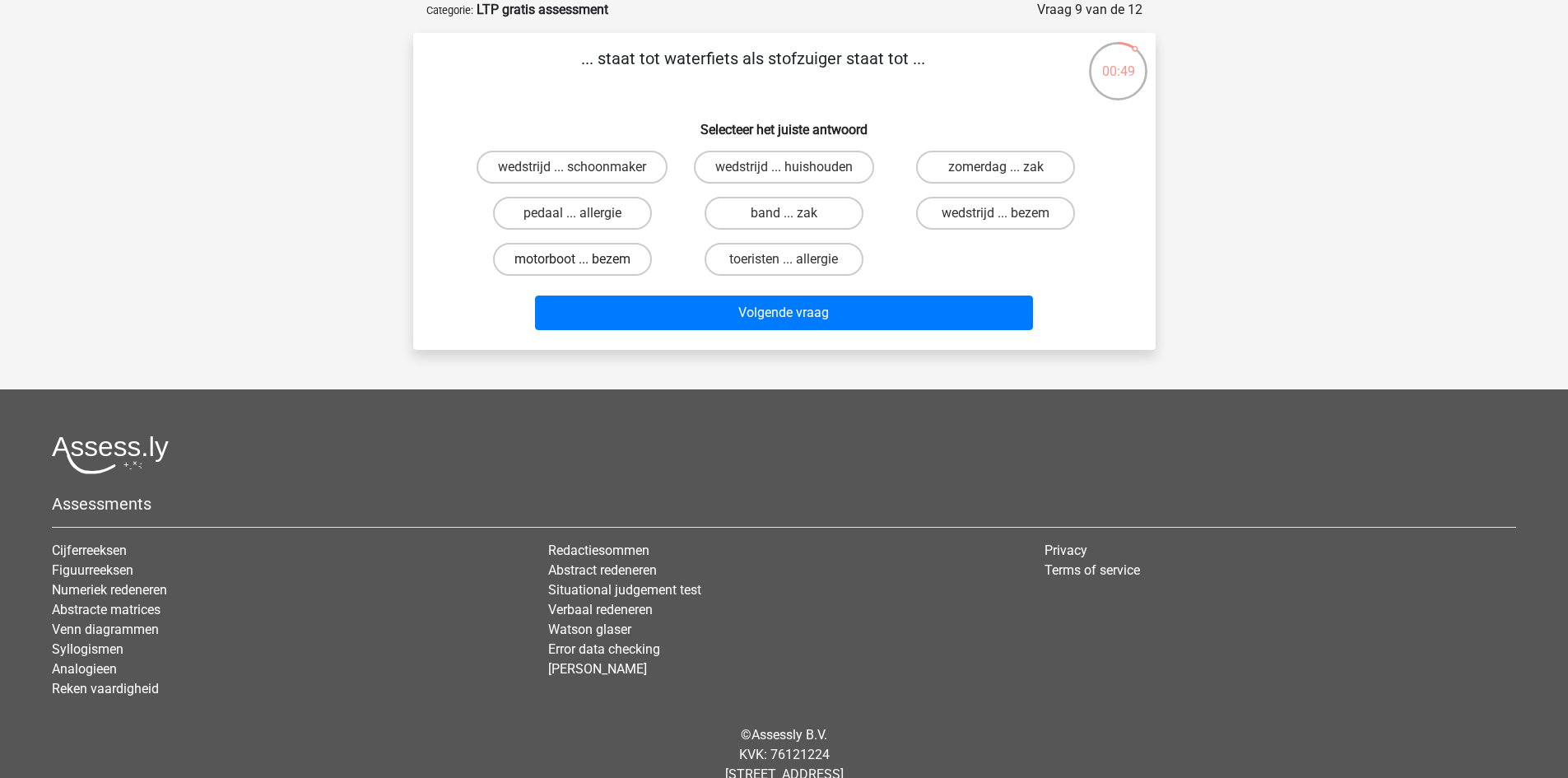
click at [611, 263] on label "motorboot ... bezem" at bounding box center [572, 259] width 159 height 33
click at [583, 263] on input "motorboot ... bezem" at bounding box center [578, 264] width 11 height 11
radio input "true"
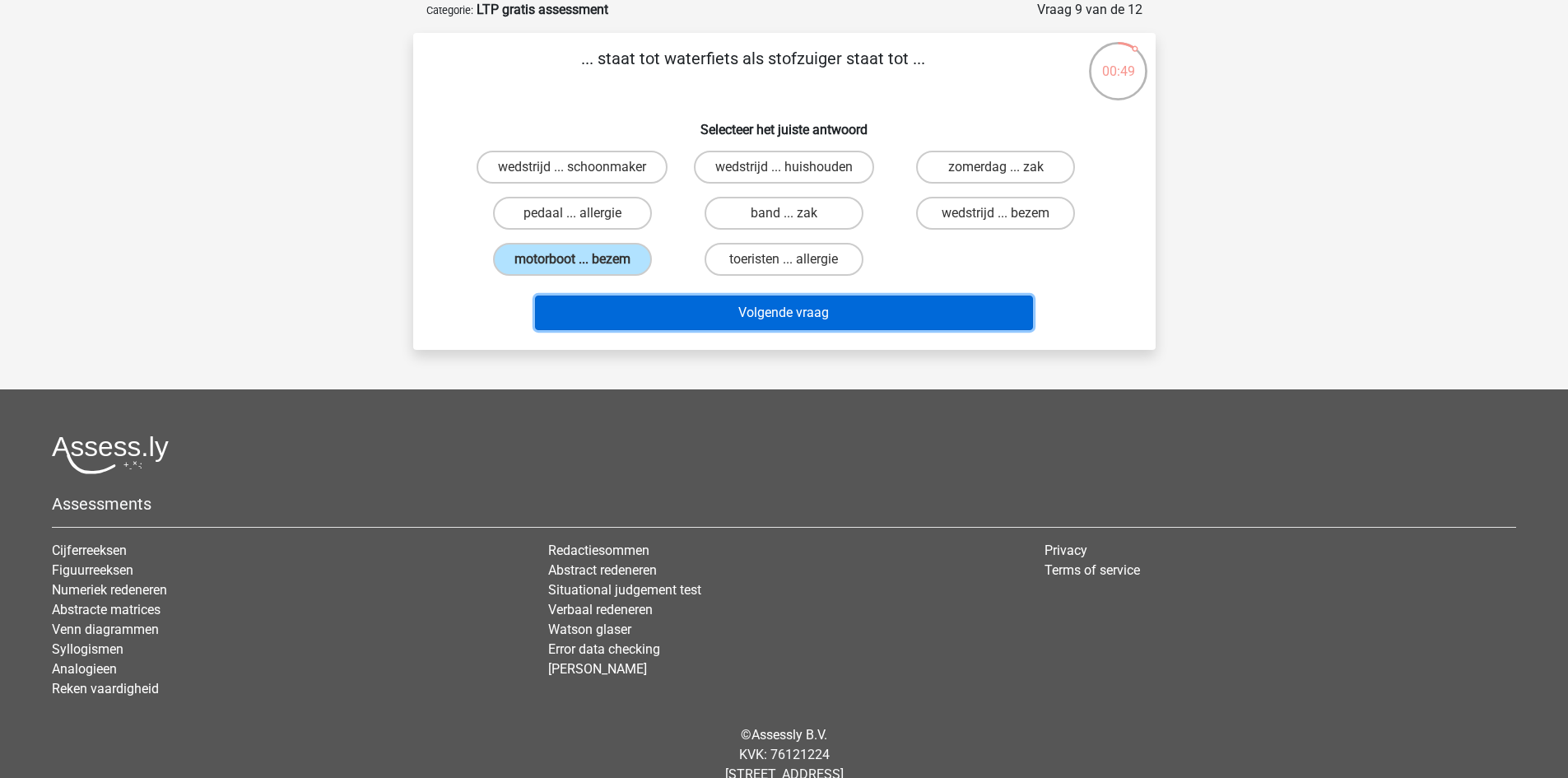
click at [829, 314] on button "Volgende vraag" at bounding box center [784, 313] width 498 height 35
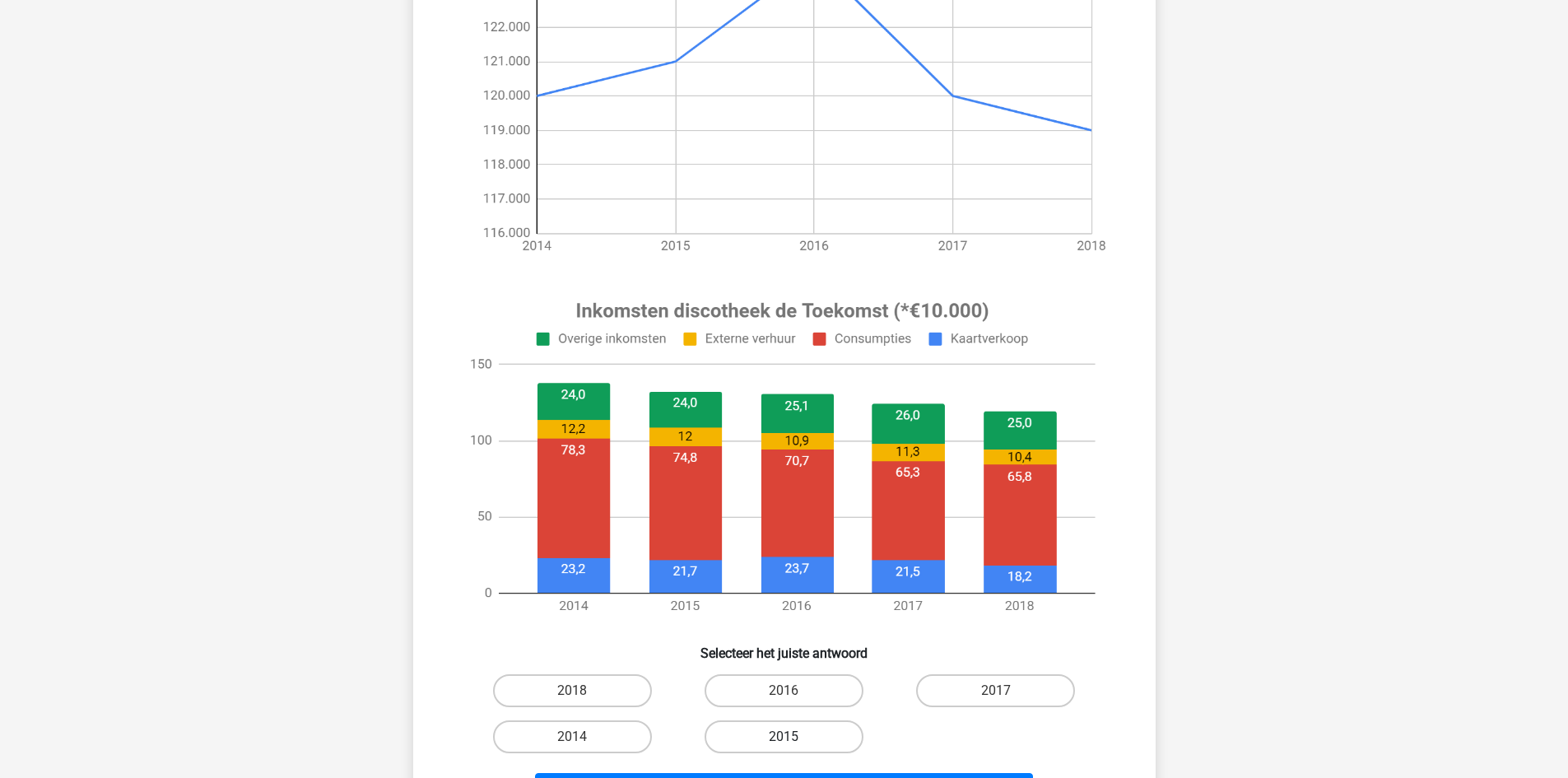
scroll to position [412, 0]
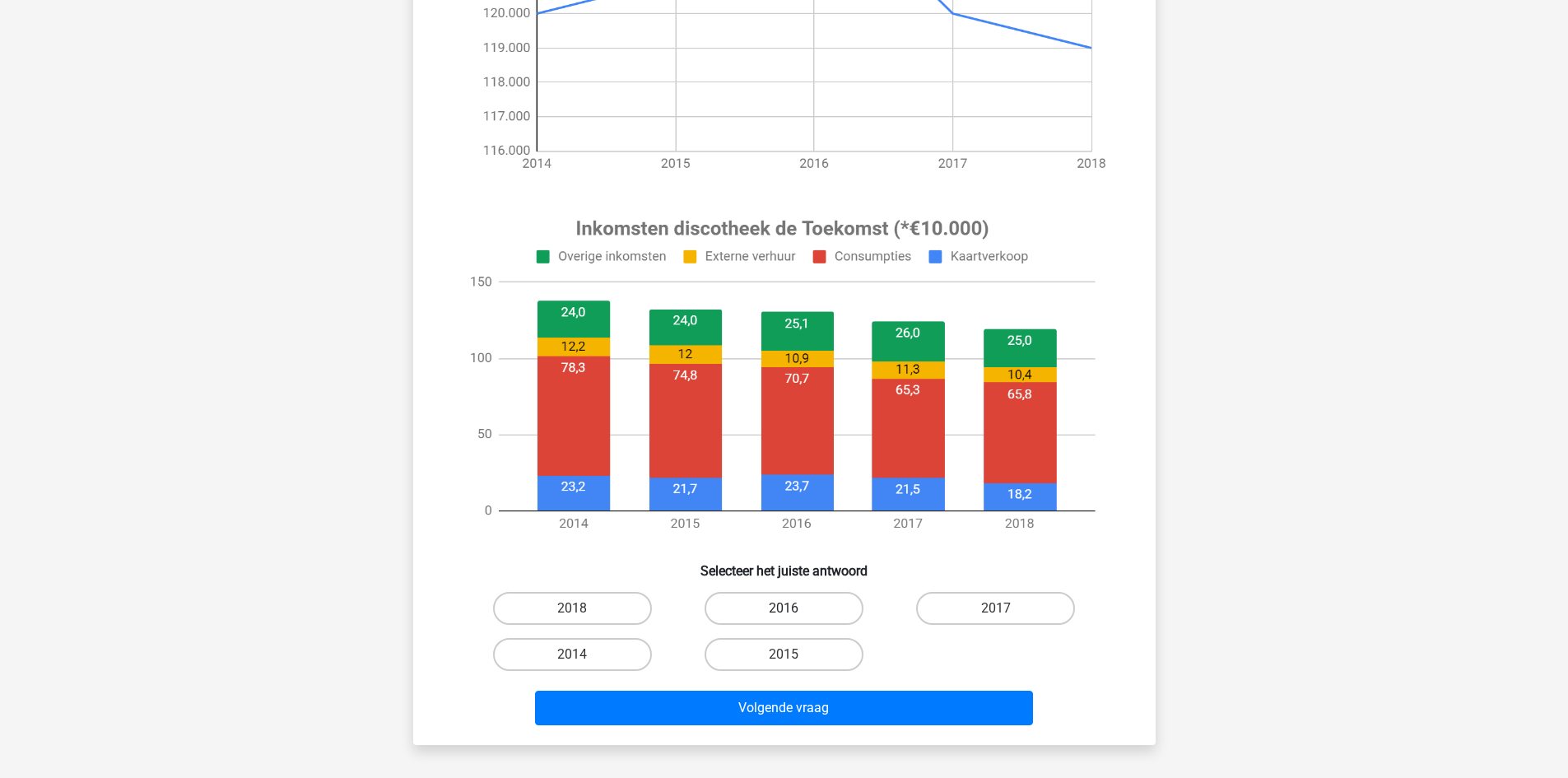
click at [829, 616] on label "2016" at bounding box center [784, 609] width 159 height 33
click at [794, 616] on input "2016" at bounding box center [789, 614] width 11 height 11
radio input "true"
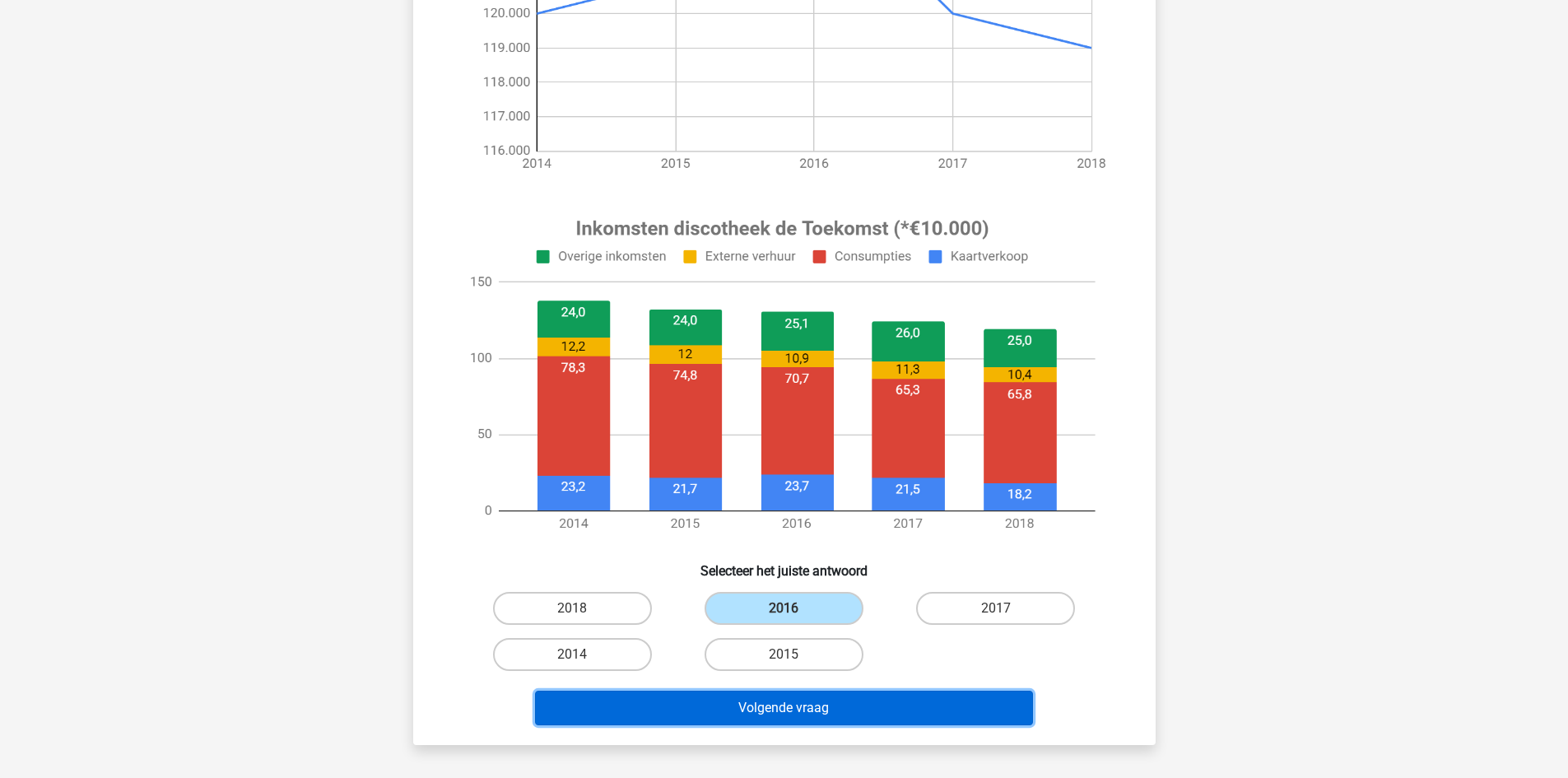
click at [925, 715] on button "Volgende vraag" at bounding box center [784, 708] width 498 height 35
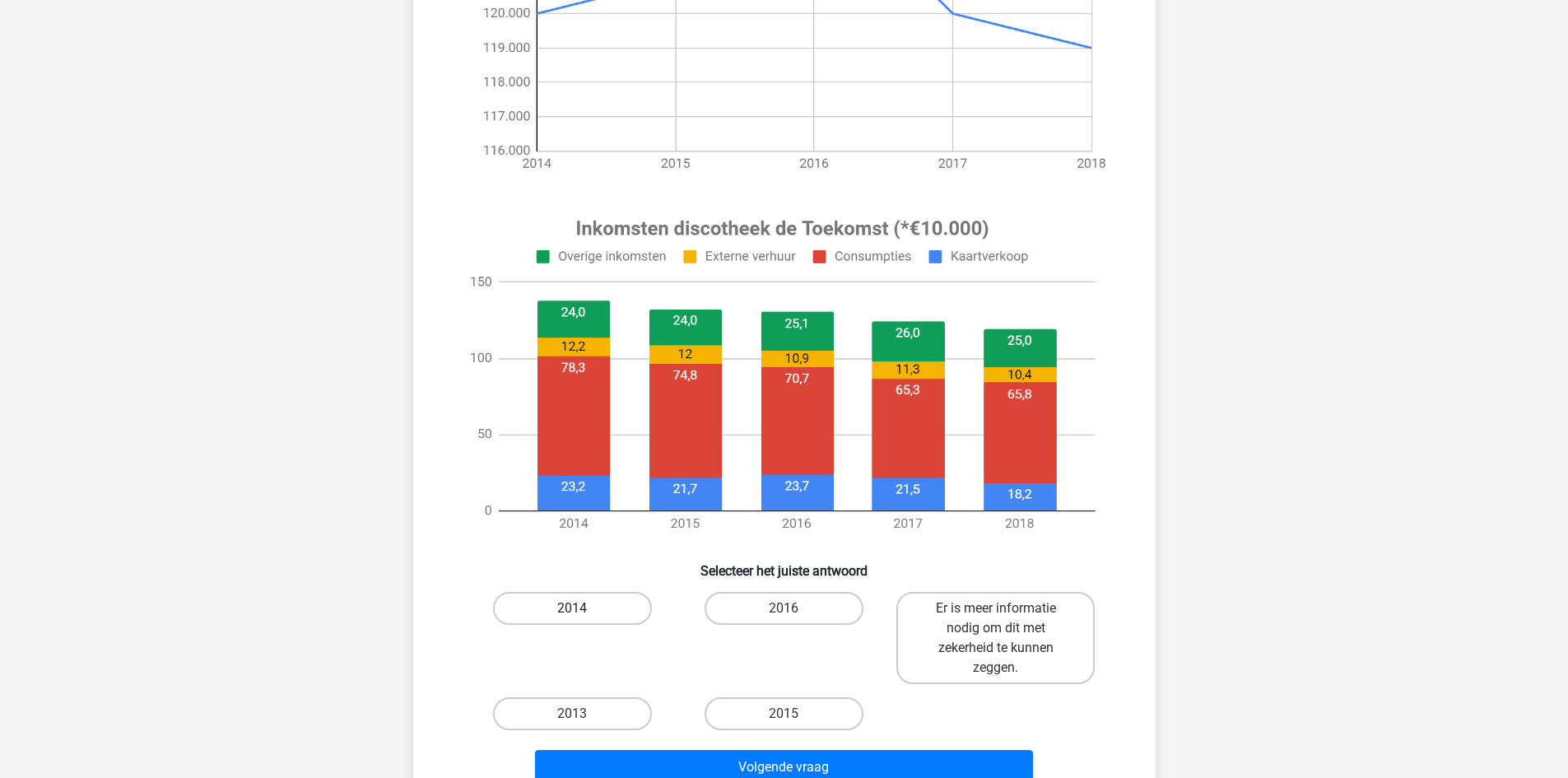
click at [598, 610] on label "2014" at bounding box center [572, 609] width 159 height 33
click at [583, 610] on input "2014" at bounding box center [578, 614] width 11 height 11
radio input "true"
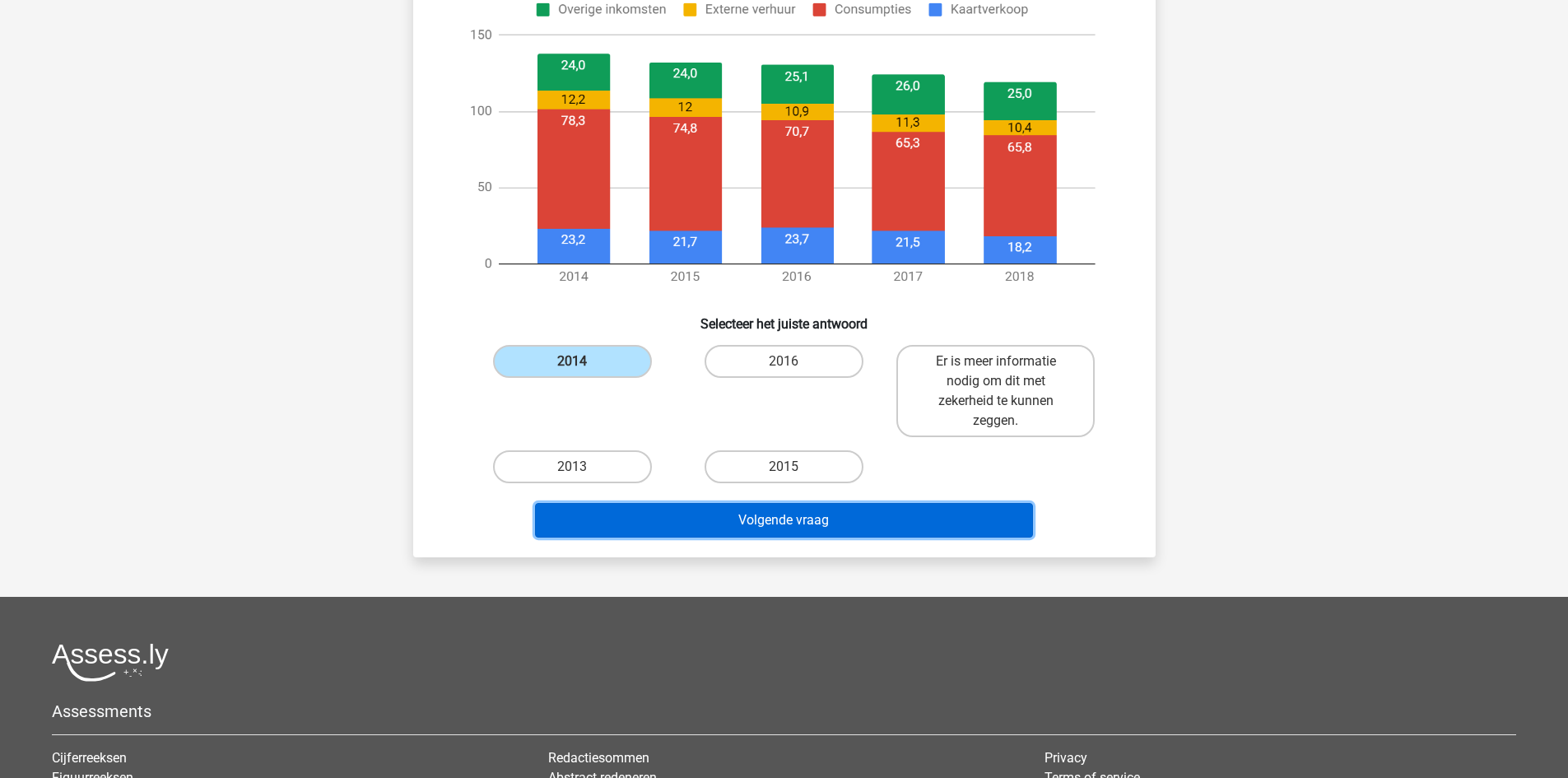
click at [838, 513] on button "Volgende vraag" at bounding box center [784, 521] width 498 height 35
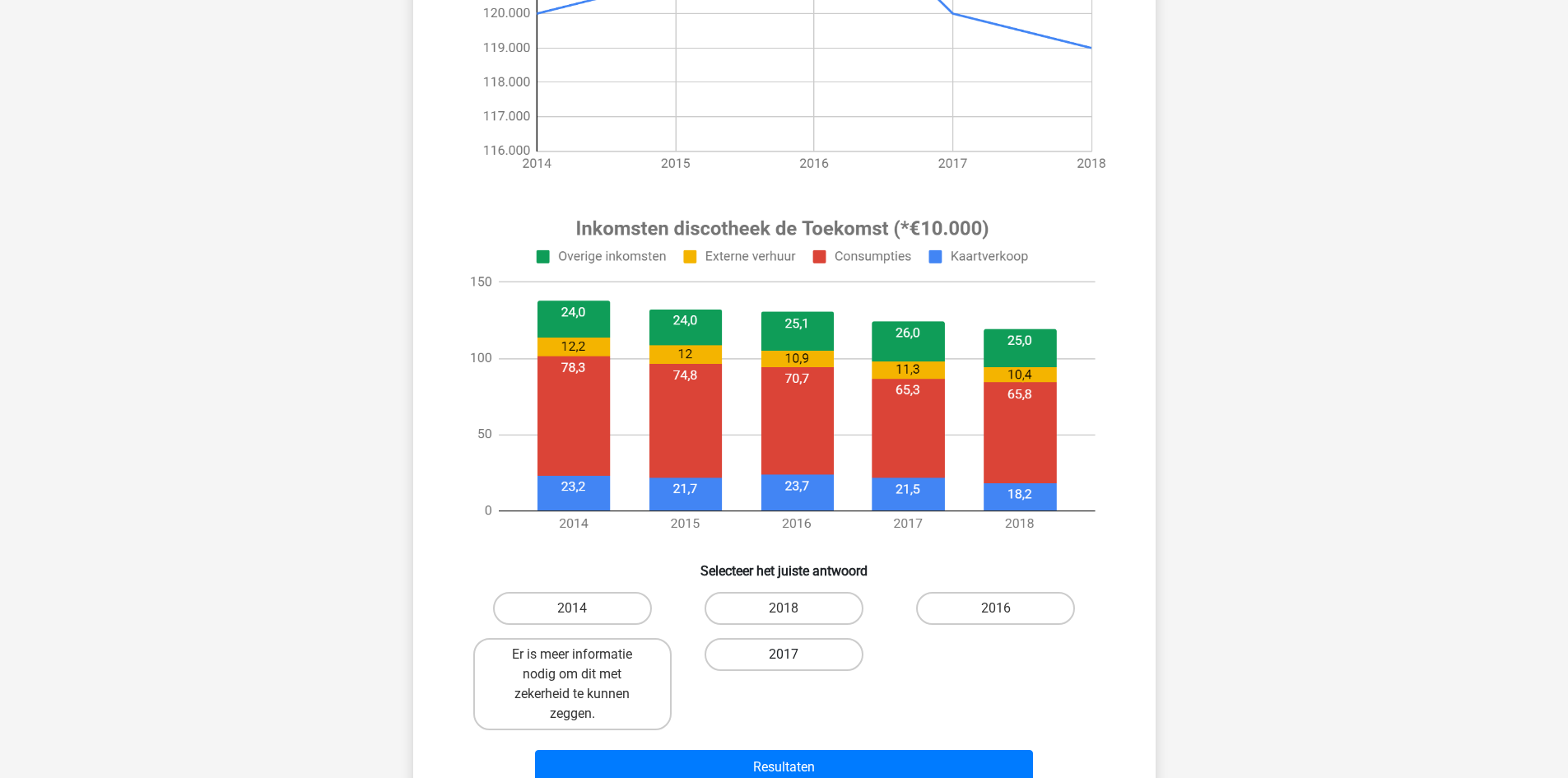
click at [788, 653] on label "2017" at bounding box center [784, 654] width 159 height 33
click at [788, 654] on input "2017" at bounding box center [789, 660] width 11 height 11
radio input "true"
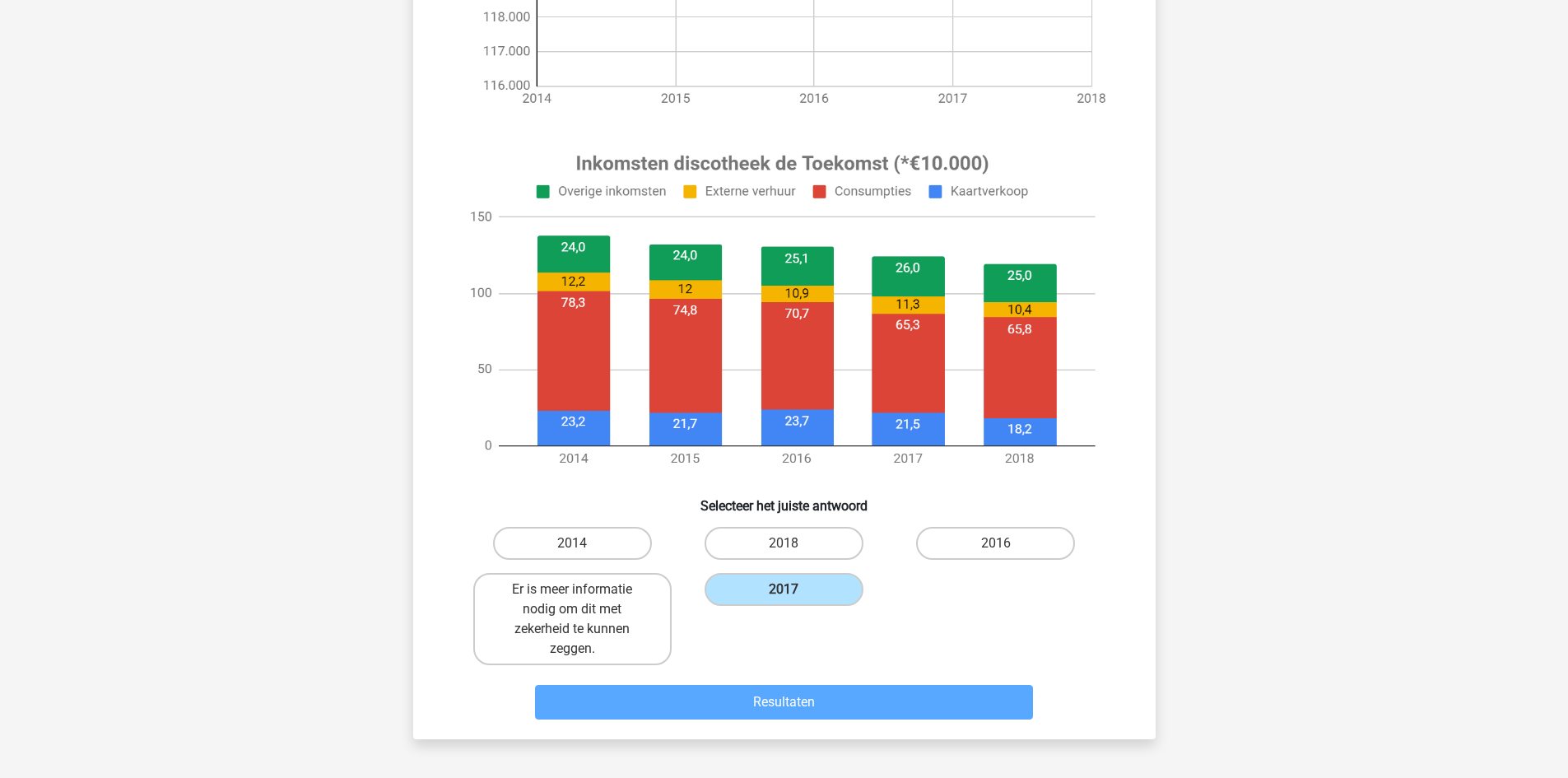
scroll to position [576, 0]
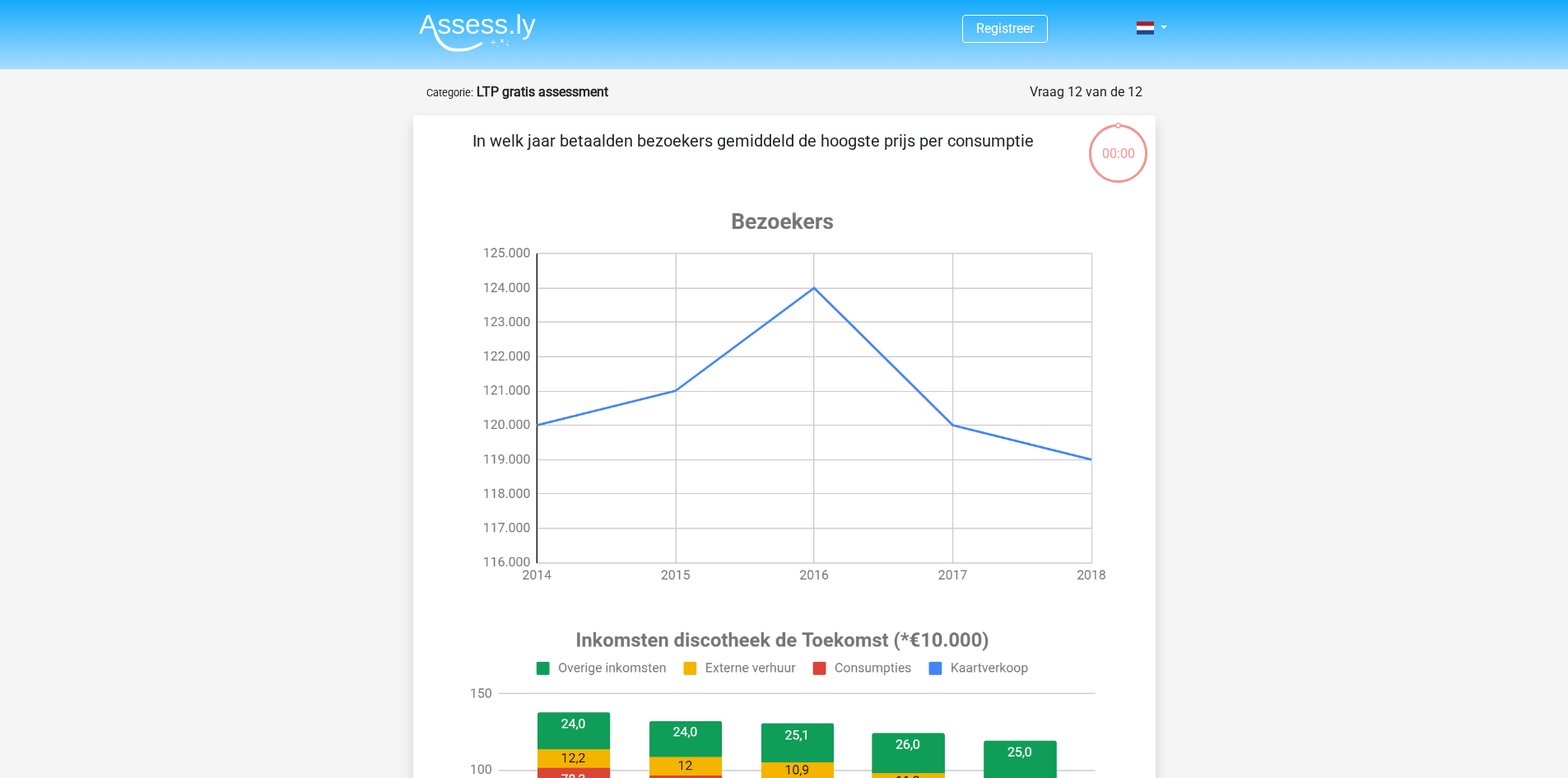
scroll to position [576, 0]
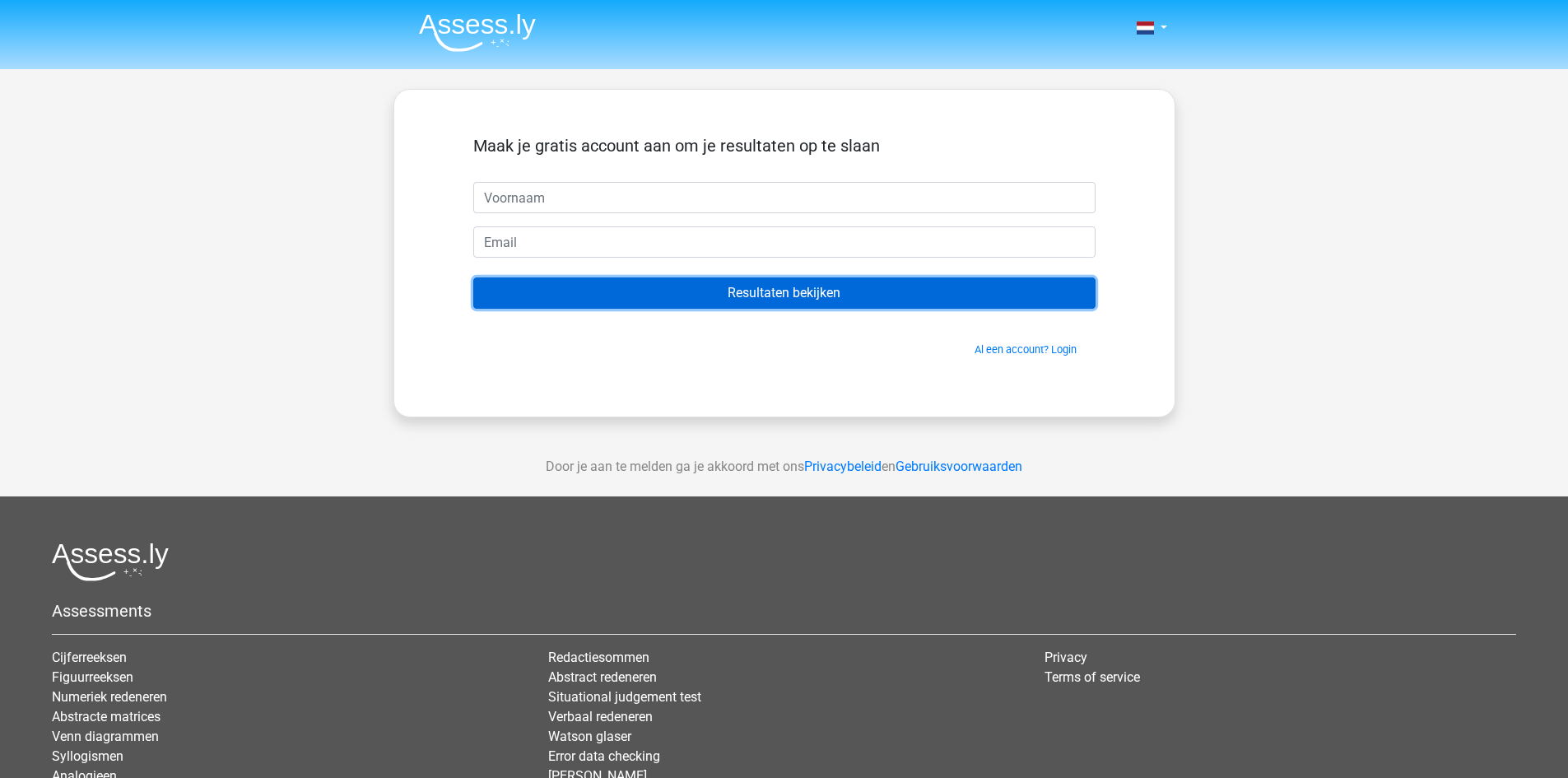
click at [787, 303] on input "Resultaten bekijken" at bounding box center [784, 293] width 622 height 31
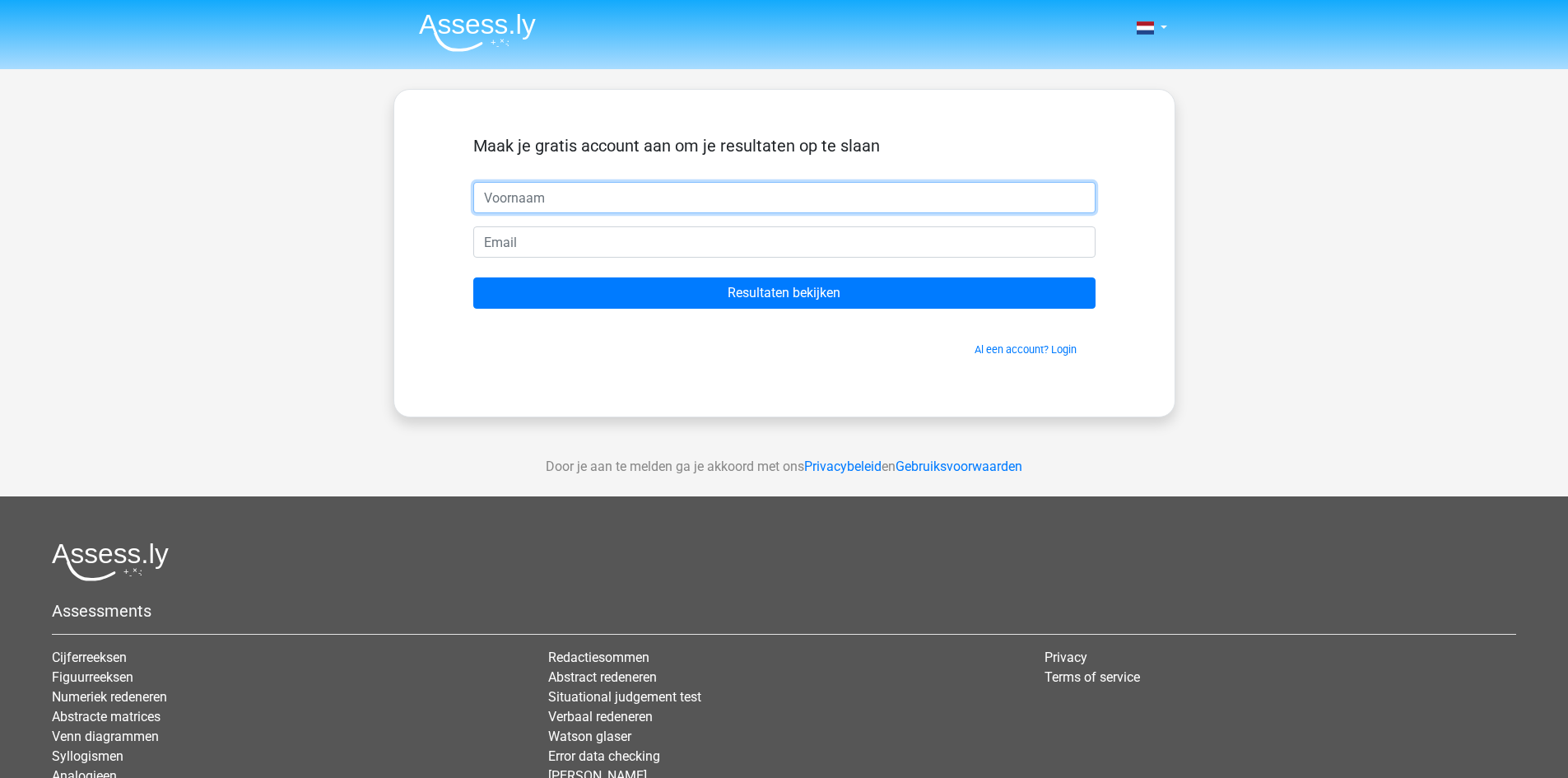
click at [634, 205] on input "text" at bounding box center [784, 197] width 622 height 31
type input "dsfsdfj"
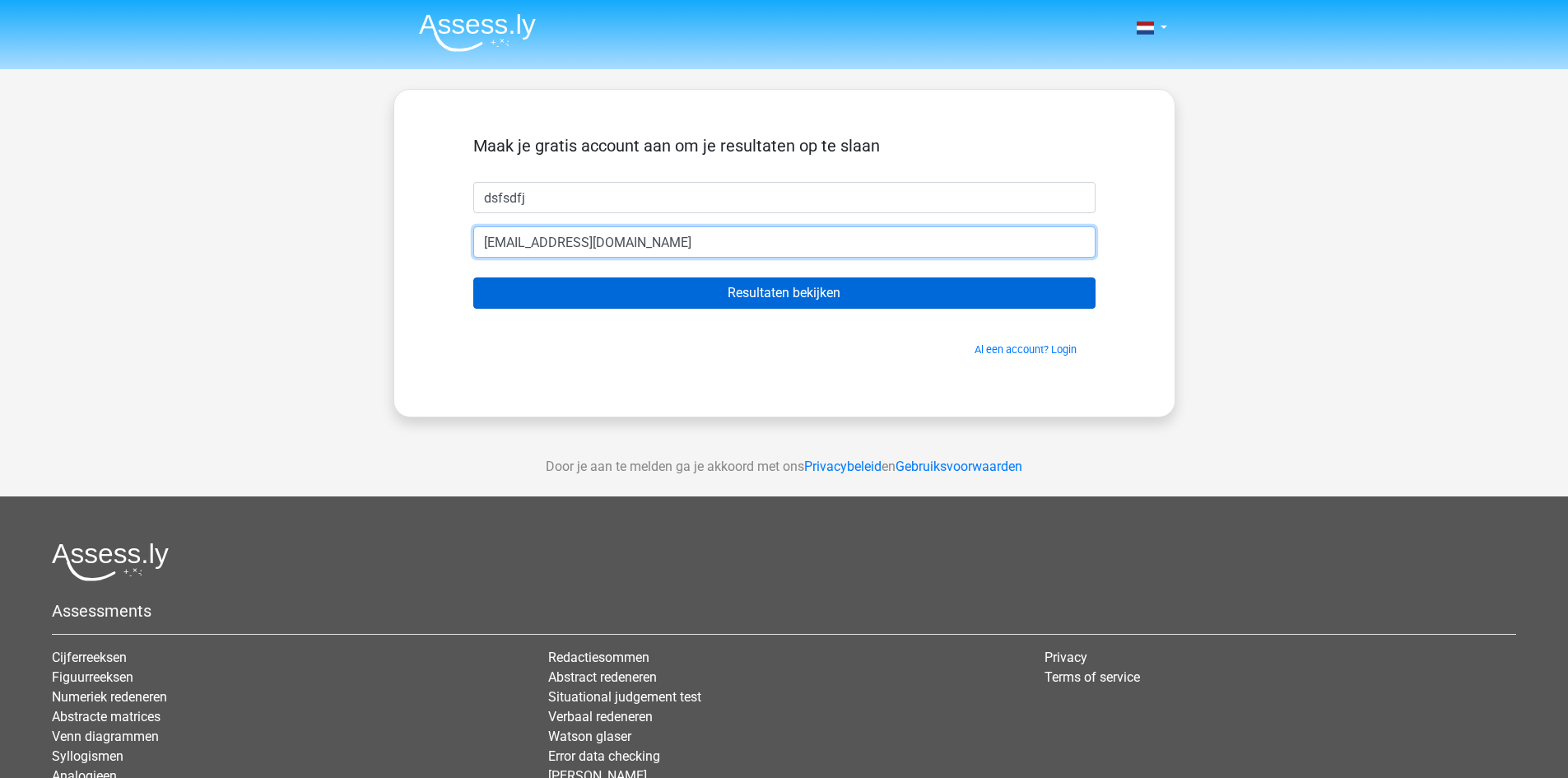
type input "[EMAIL_ADDRESS][DOMAIN_NAME]"
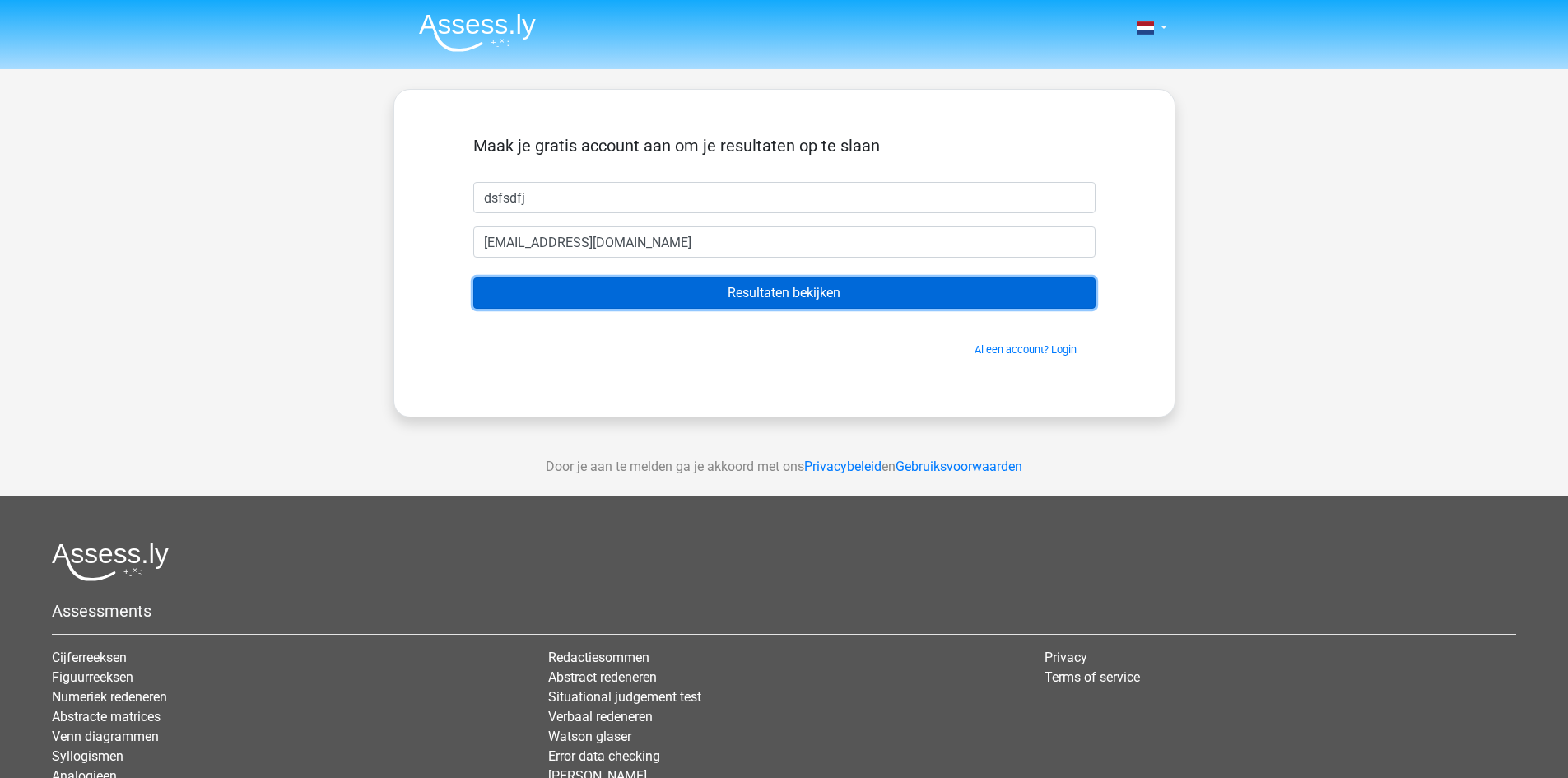
click at [736, 286] on input "Resultaten bekijken" at bounding box center [784, 293] width 622 height 31
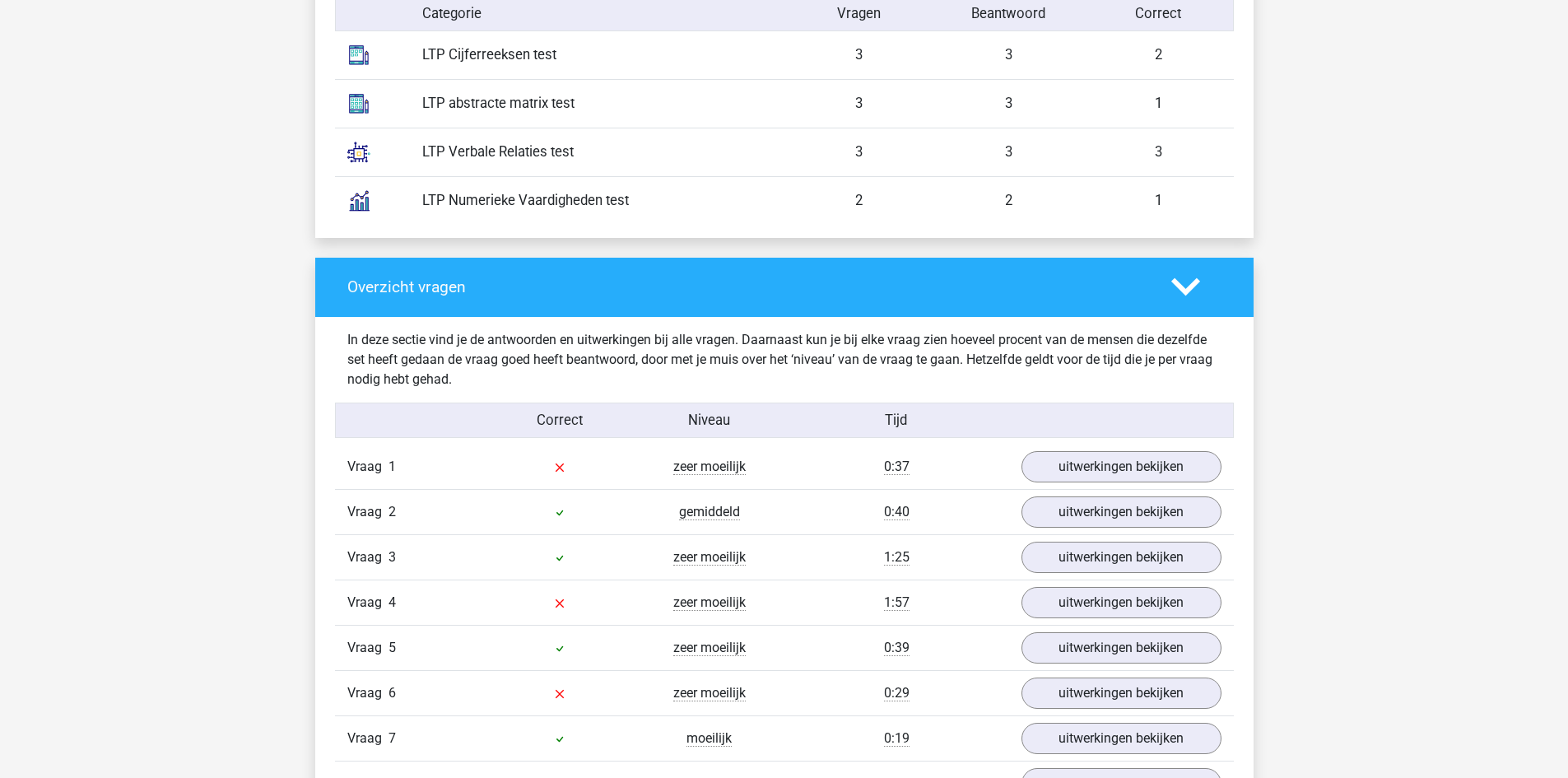
scroll to position [1482, 0]
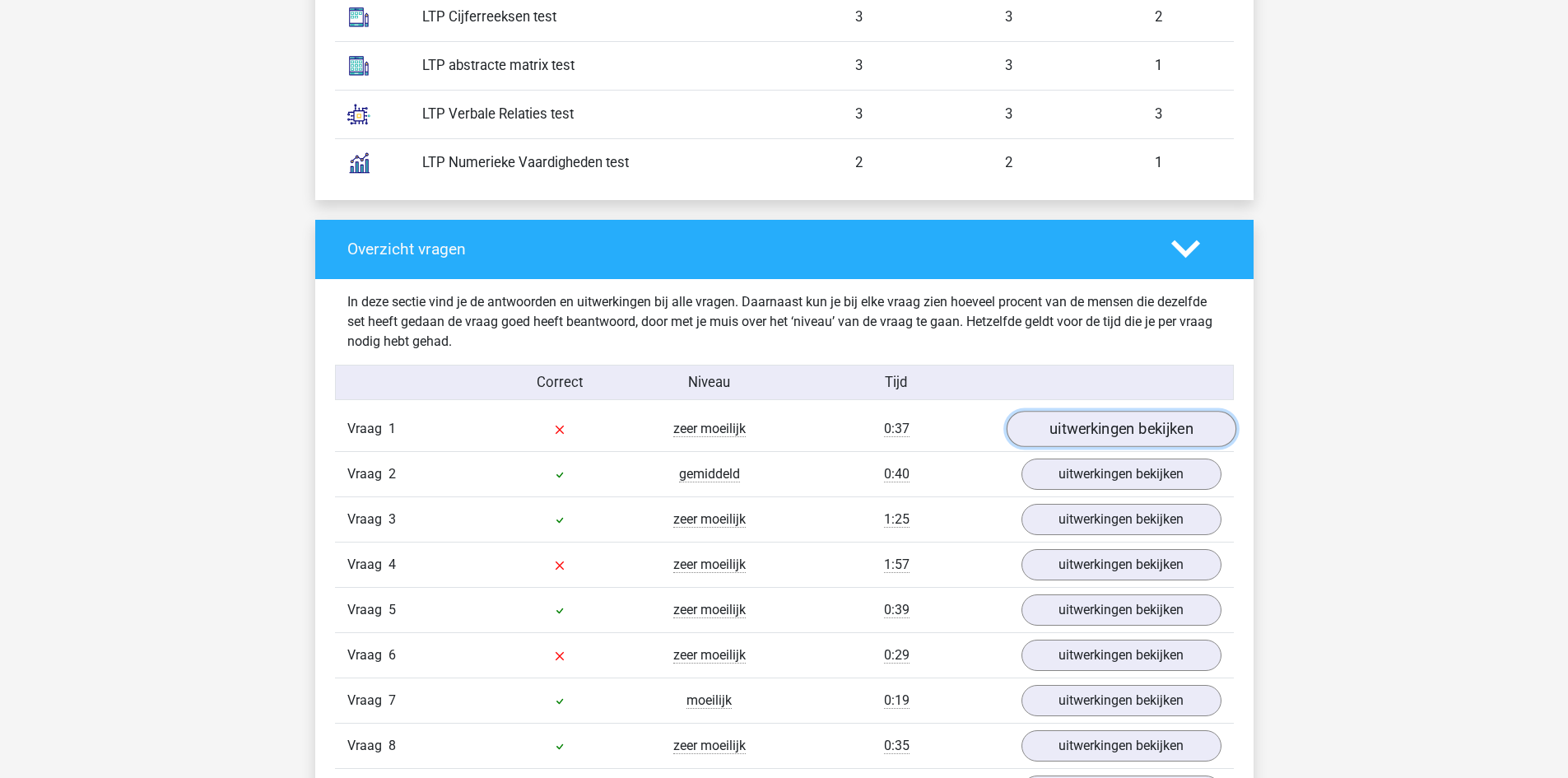
click at [1090, 433] on link "uitwerkingen bekijken" at bounding box center [1120, 429] width 230 height 36
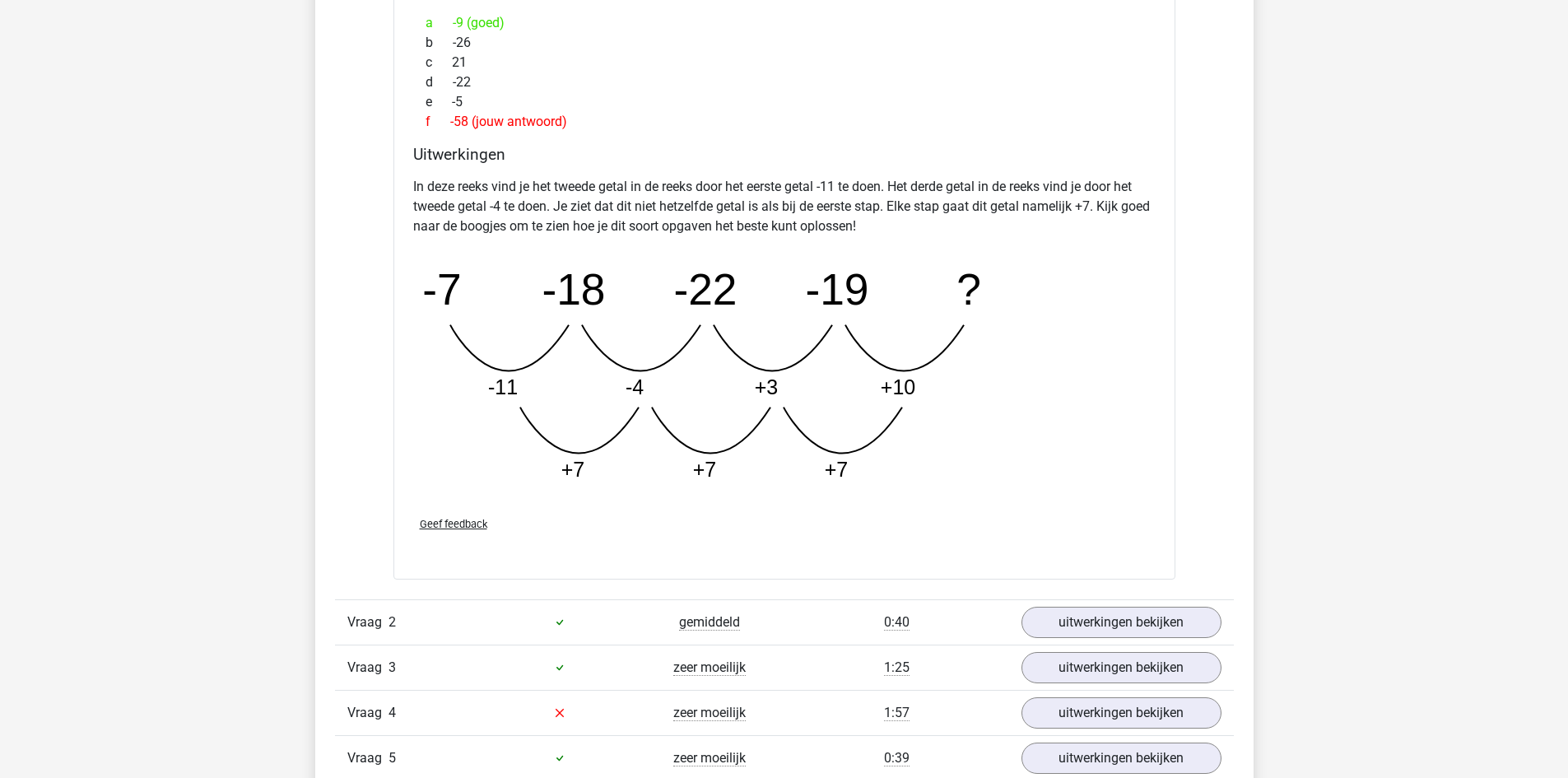
scroll to position [2470, 0]
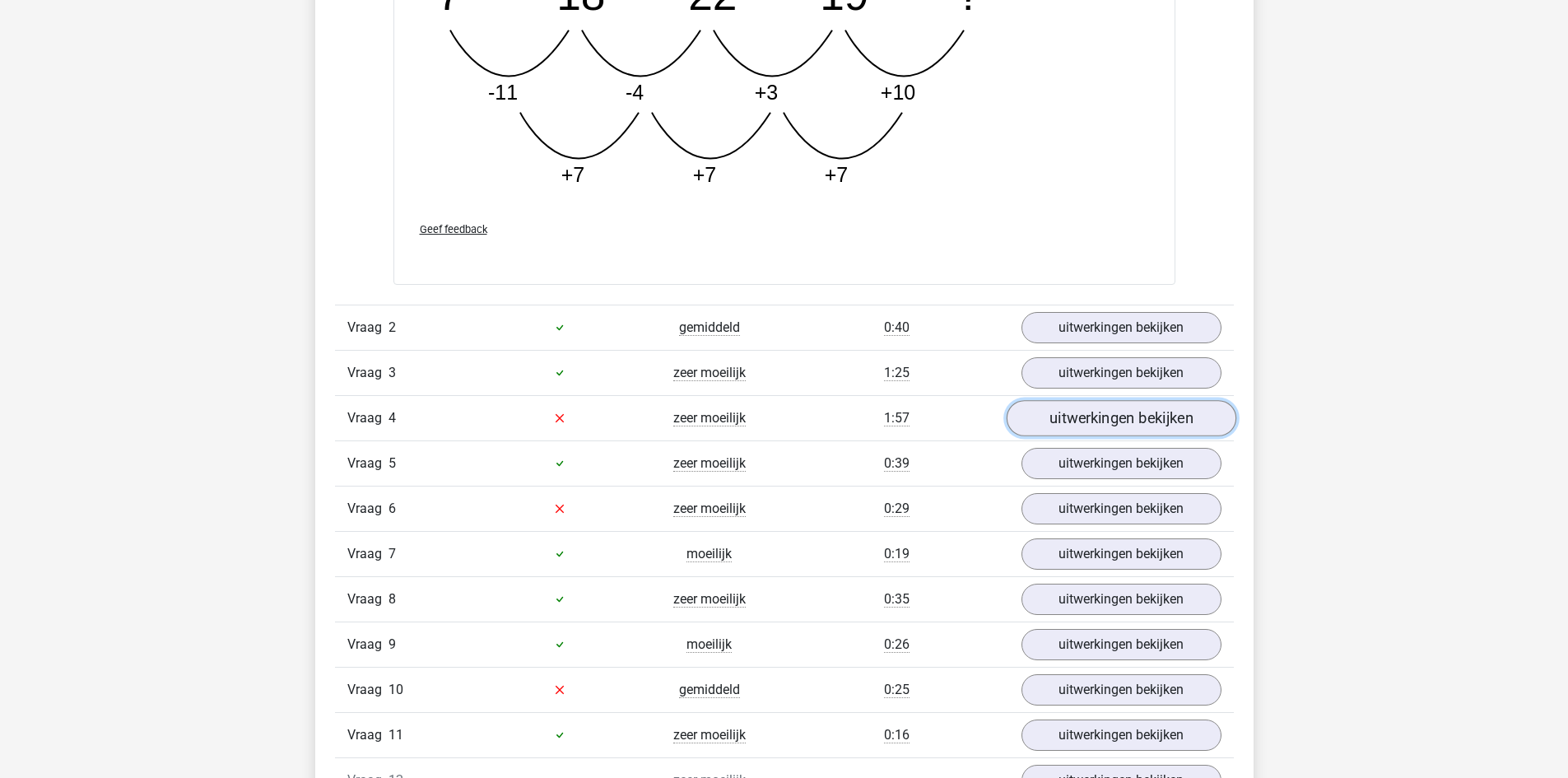
click at [1121, 418] on link "uitwerkingen bekijken" at bounding box center [1120, 418] width 230 height 36
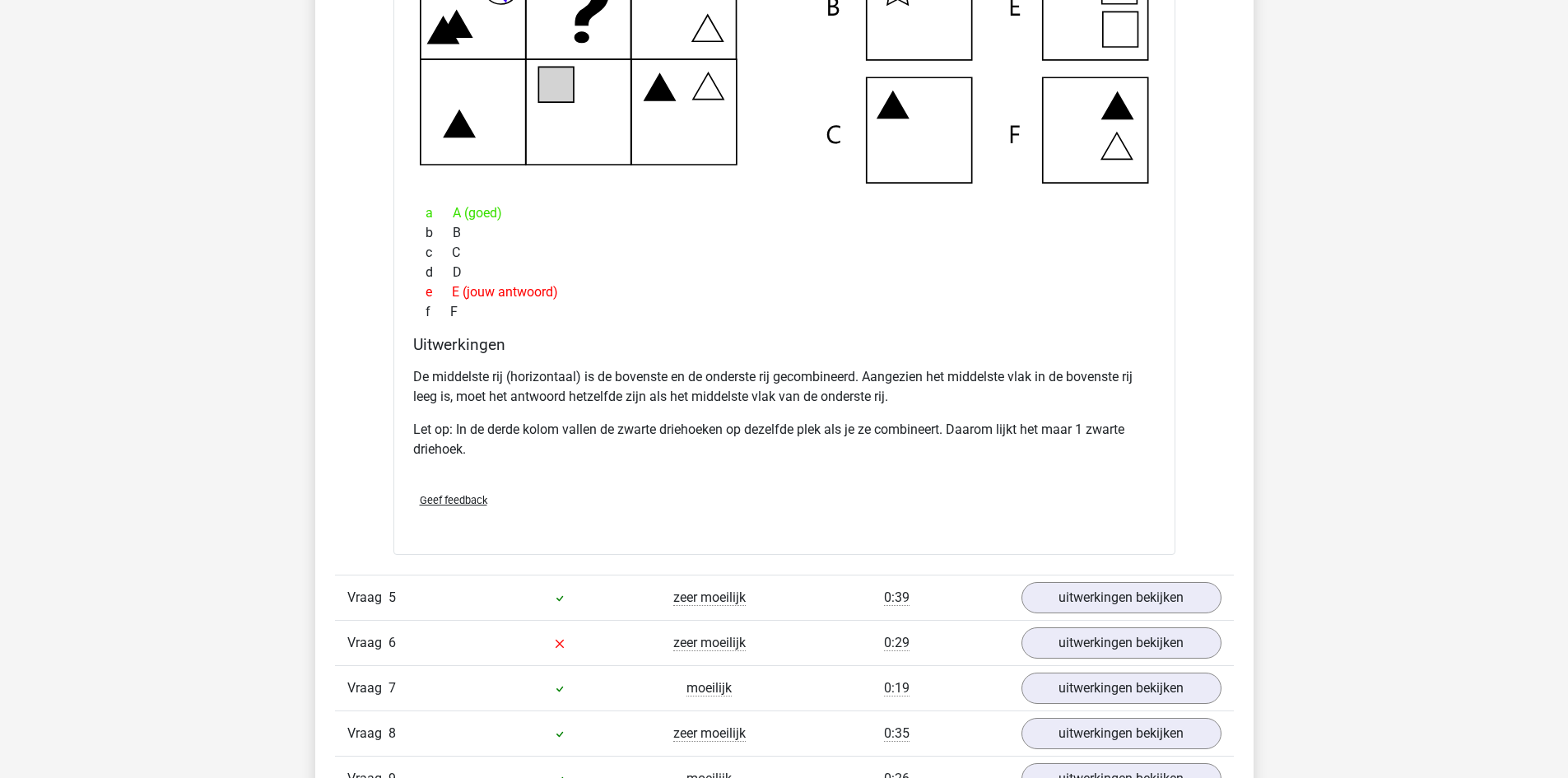
scroll to position [3376, 0]
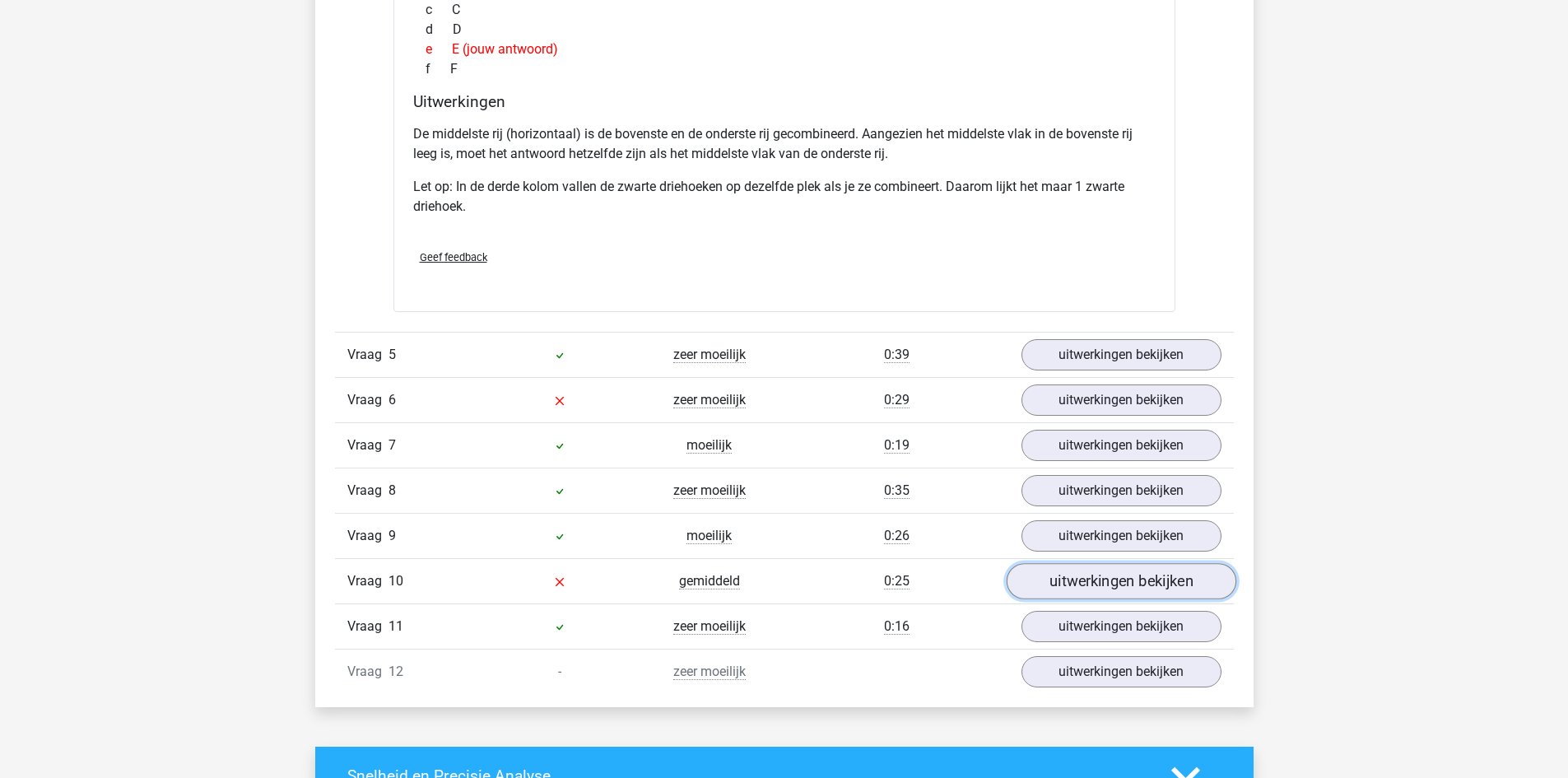
click at [1110, 584] on link "uitwerkingen bekijken" at bounding box center [1120, 582] width 230 height 36
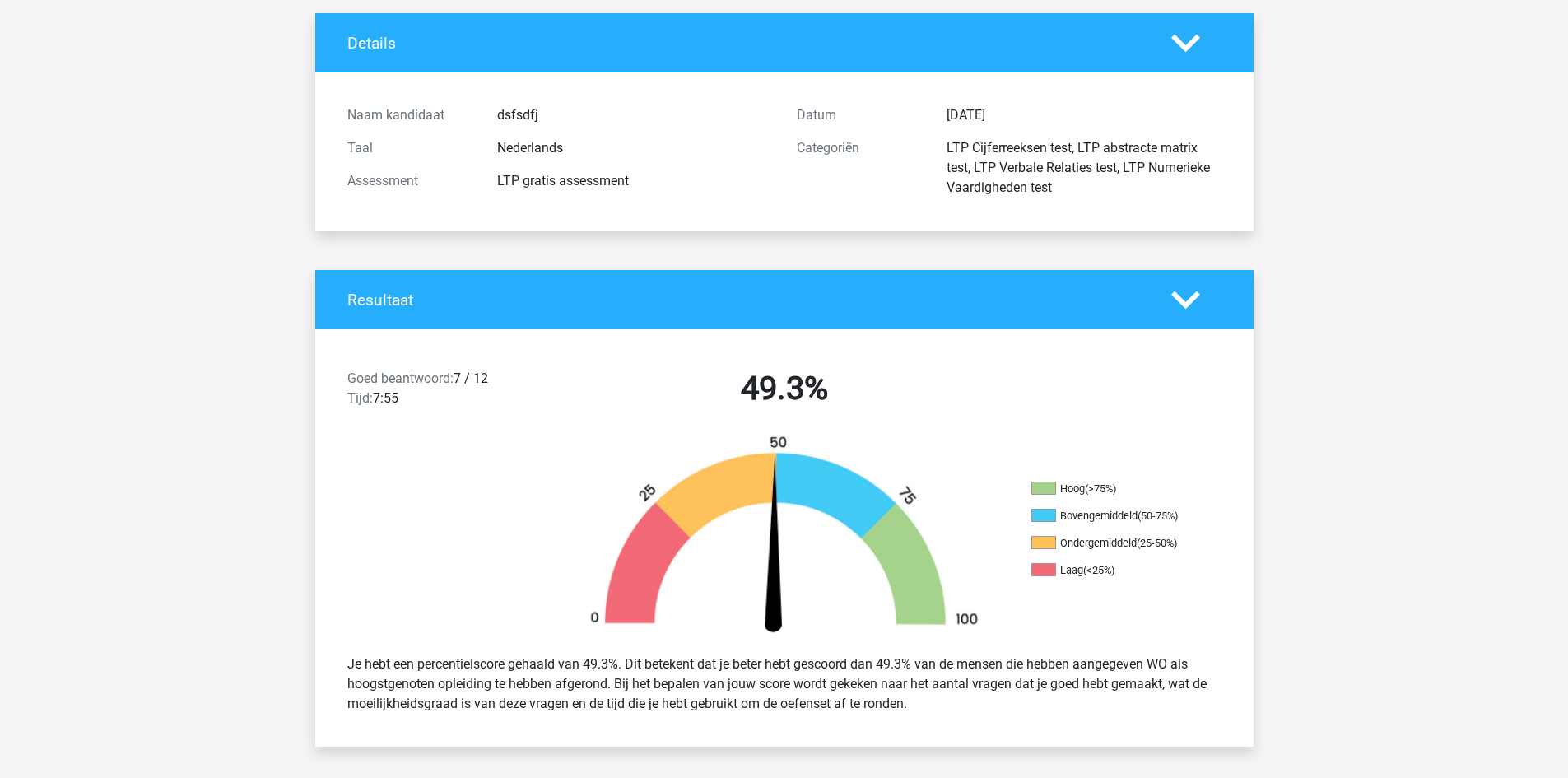
scroll to position [0, 0]
